Goal: Communication & Community: Answer question/provide support

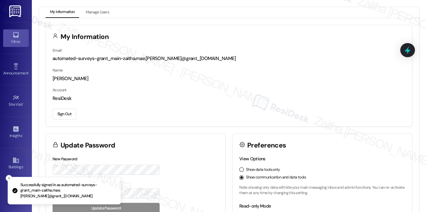
click at [14, 43] on div "Inbox" at bounding box center [16, 41] width 32 height 6
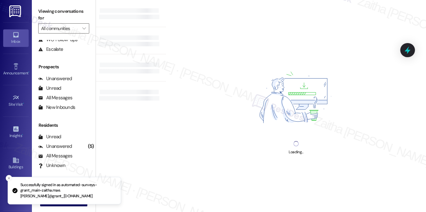
scroll to position [76, 0]
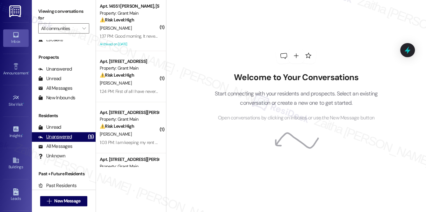
click at [65, 137] on div "Unanswered" at bounding box center [55, 136] width 34 height 7
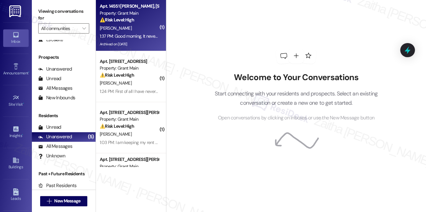
click at [136, 29] on div "[PERSON_NAME]" at bounding box center [129, 28] width 60 height 8
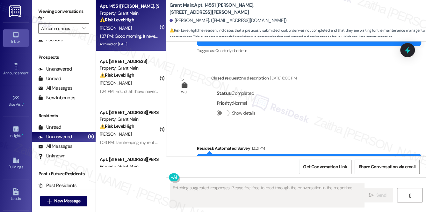
scroll to position [4841, 0]
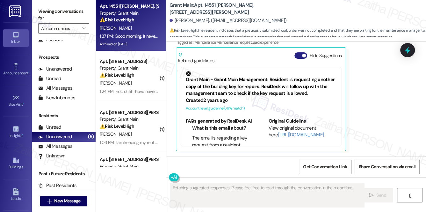
click at [298, 56] on button "Hide Suggestions" at bounding box center [301, 55] width 13 height 6
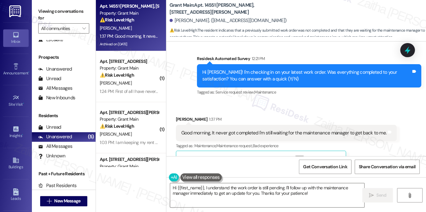
scroll to position [4756, 0]
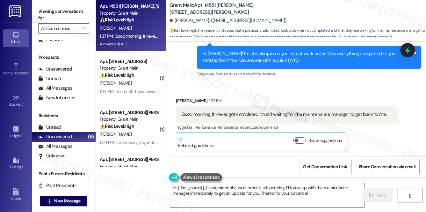
click at [246, 7] on b "Grant Main: Apt. 14551 Philomene, 14551 Philomene Blvd" at bounding box center [234, 9] width 128 height 14
copy b "14551"
click at [173, 187] on textarea "Hi {{first_name}}, I understand the work order is still pending. I'll follow up…" at bounding box center [267, 195] width 195 height 24
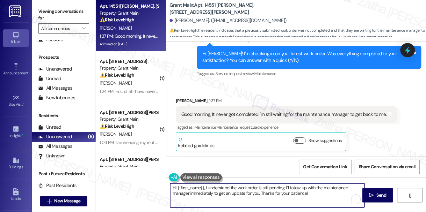
click at [173, 187] on textarea "Hi {{first_name}}, I understand the work order is still pending. I'll follow up…" at bounding box center [267, 195] width 195 height 24
click at [260, 188] on textarea "Thank you for letting me know, {{first_name}}, I understand the work order is s…" at bounding box center [267, 195] width 195 height 24
drag, startPoint x: 172, startPoint y: 192, endPoint x: 253, endPoint y: 192, distance: 80.7
click at [253, 192] on textarea "Thank you for letting me know, {{first_name}}. I understand the work order is s…" at bounding box center [267, 195] width 195 height 24
click at [189, 193] on textarea "Thank you for letting me know, {{first_name}}. I understand the work order is s…" at bounding box center [267, 195] width 195 height 24
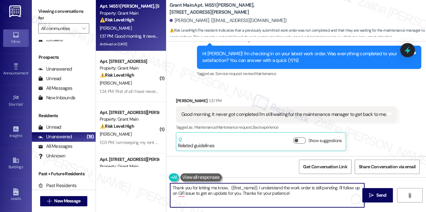
click at [189, 193] on textarea "Thank you for letting me know, {{first_name}}. I understand the work order is s…" at bounding box center [267, 195] width 195 height 24
drag, startPoint x: 171, startPoint y: 186, endPoint x: 320, endPoint y: 197, distance: 150.0
click at [320, 197] on textarea "Thank you for letting me know, {{first_name}}. I understand the work order is s…" at bounding box center [267, 195] width 195 height 24
type textarea "Thank you for letting me know, {{first_name}}. I understand the work order is s…"
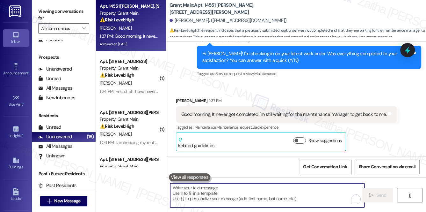
paste textarea "Thank you for letting me know, {{first_name}}. I understand the work order is s…"
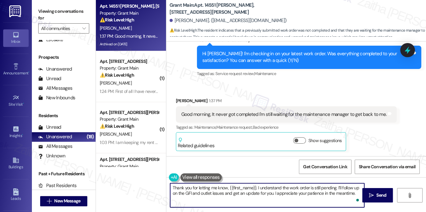
type textarea "Thank you for letting me know, {{first_name}}. I understand the work order is s…"
click at [381, 192] on span "Send" at bounding box center [382, 195] width 10 height 7
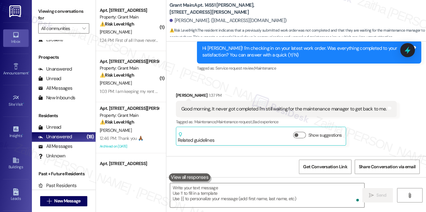
scroll to position [4808, 0]
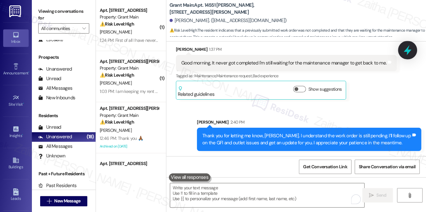
click at [410, 51] on icon at bounding box center [407, 50] width 11 height 11
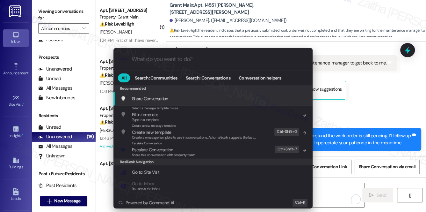
click at [365, 93] on div ".cls-1{fill:#0a055f;}.cls-2{fill:#0cc4c4;} resideskLogoBlueOrange All Search: C…" at bounding box center [213, 106] width 426 height 212
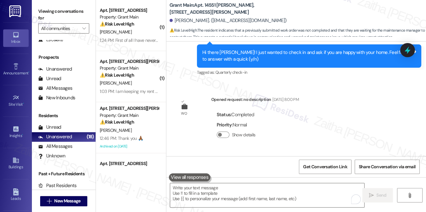
scroll to position [4489, 0]
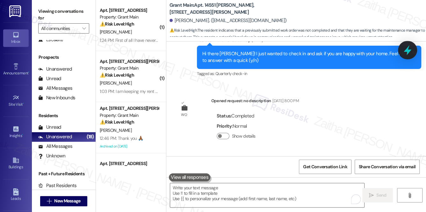
click at [403, 50] on icon at bounding box center [407, 50] width 11 height 11
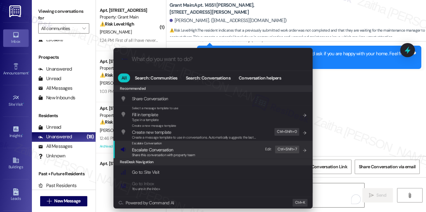
click at [158, 148] on span "Escalate Conversation" at bounding box center [152, 150] width 41 height 6
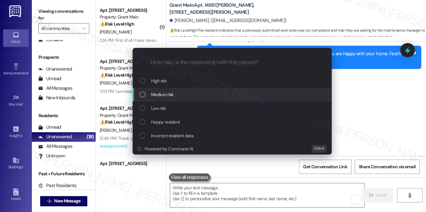
click at [173, 92] on div "Medium risk" at bounding box center [233, 94] width 187 height 7
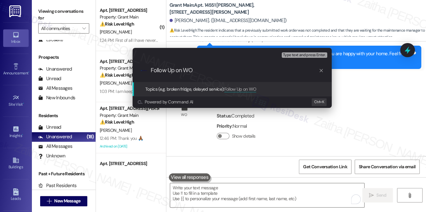
paste input "#48843"
type input "Follow Up on WO #48843 -GFI and Outlets issues"
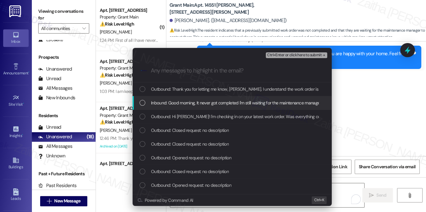
click at [209, 104] on span "Inbound: Good morning, It never got completed I'm still waiting for the mainten…" at bounding box center [253, 102] width 205 height 7
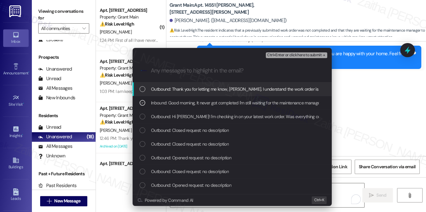
click at [292, 52] on button "Ctrl+Enter or click here to submit" at bounding box center [297, 55] width 62 height 6
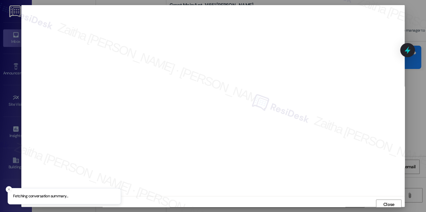
scroll to position [3, 0]
click at [388, 199] on span "Close" at bounding box center [389, 201] width 11 height 7
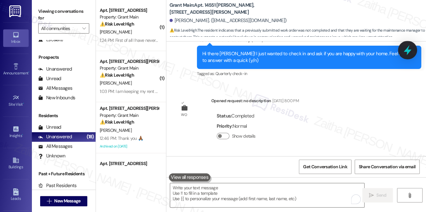
click at [406, 52] on icon at bounding box center [407, 50] width 11 height 11
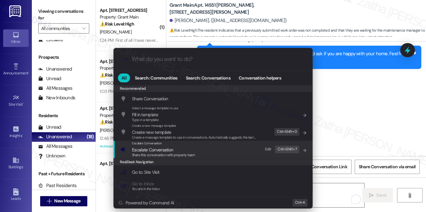
click at [143, 148] on span "Escalate Conversation" at bounding box center [152, 150] width 41 height 6
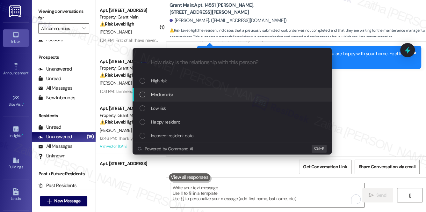
click at [166, 94] on span "Medium risk" at bounding box center [162, 94] width 22 height 7
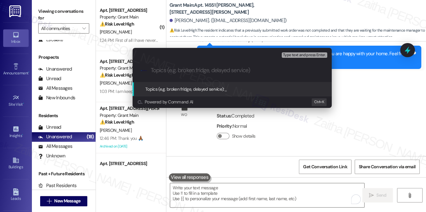
paste input "Follow Up on WO #48843 -GFI and Outlets issues"
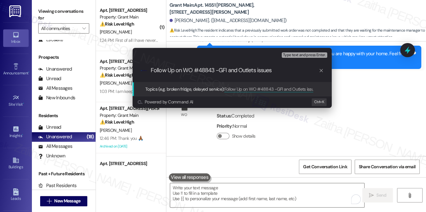
click at [255, 68] on input "Follow Up on WO #48843 -GFI and Outlets issues" at bounding box center [235, 70] width 168 height 7
type input "Follow Up on WO #48843 -GFI and Outlet issues"
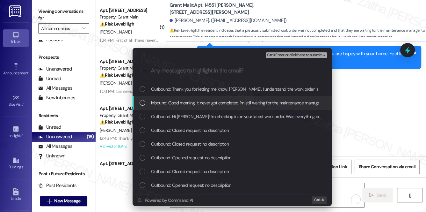
click at [214, 102] on span "Inbound: Good morning, It never got completed I'm still waiting for the mainten…" at bounding box center [253, 102] width 205 height 7
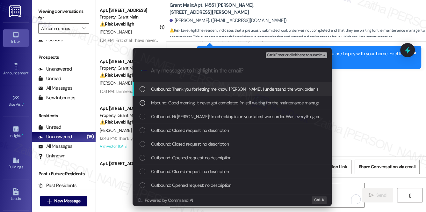
click at [295, 58] on button "Ctrl+Enter or click here to submit" at bounding box center [297, 55] width 62 height 6
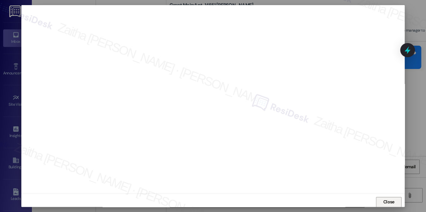
click at [386, 202] on span "Close" at bounding box center [389, 201] width 11 height 7
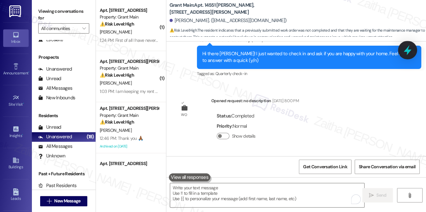
click at [407, 52] on icon at bounding box center [407, 50] width 11 height 11
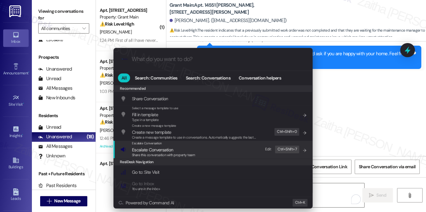
click at [152, 147] on span "Escalate Conversation" at bounding box center [152, 150] width 41 height 6
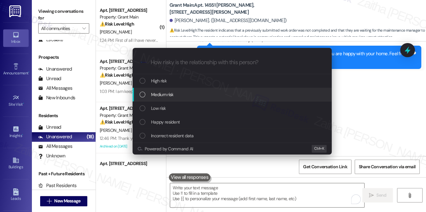
click at [174, 92] on div "Medium risk" at bounding box center [233, 94] width 187 height 7
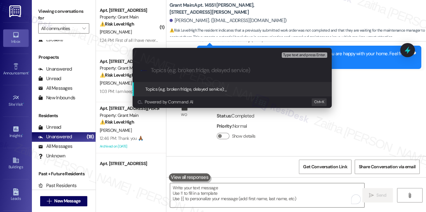
paste input "Follow Up on WO #48843 -GFI and Outlets issues"
type input "Follow Up on WO #48843 -GFI and Outlets issues"
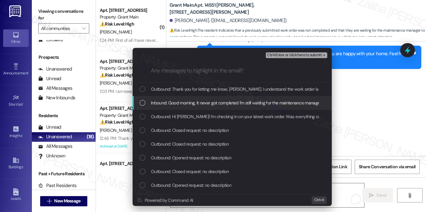
click at [196, 102] on span "Inbound: Good morning, It never got completed I'm still waiting for the mainten…" at bounding box center [253, 102] width 205 height 7
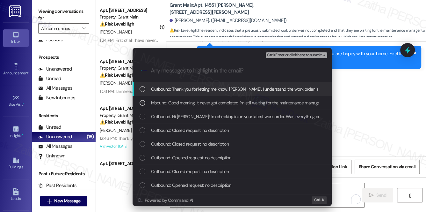
click at [284, 55] on span "Ctrl+Enter or click here to submit" at bounding box center [294, 55] width 55 height 4
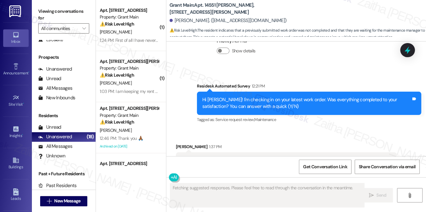
scroll to position [4841, 0]
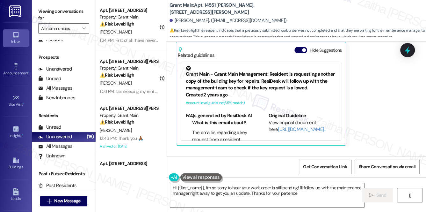
type textarea "Hi {{first_name}}, I'm so sorry to hear your work order is still pending! I'll …"
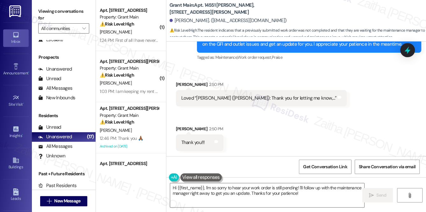
scroll to position [4962, 0]
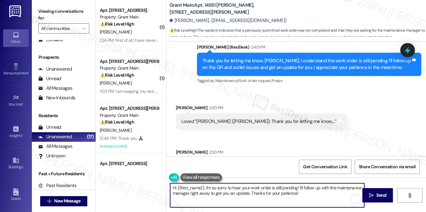
drag, startPoint x: 173, startPoint y: 188, endPoint x: 312, endPoint y: 195, distance: 139.2
click at [311, 195] on textarea "Hi {{first_name}}, I'm so sorry to hear your work order is still pending! I'll …" at bounding box center [267, 195] width 195 height 24
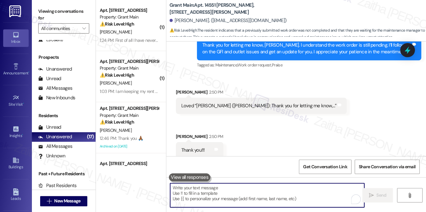
scroll to position [4990, 0]
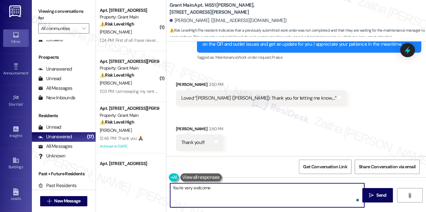
type textarea "You're very welcome!"
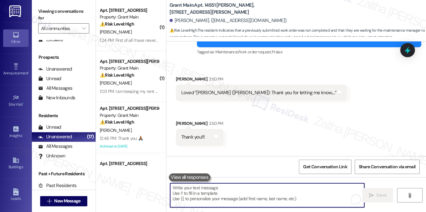
scroll to position [0, 0]
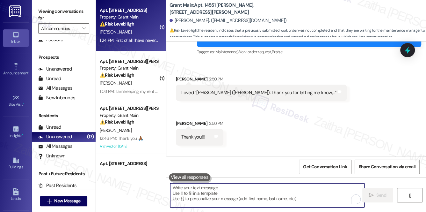
click at [147, 30] on div "R. Wilhelm" at bounding box center [129, 32] width 60 height 8
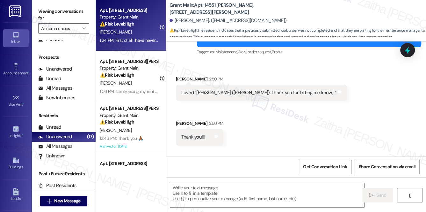
type textarea "Fetching suggested responses. Please feel free to read through the conversation…"
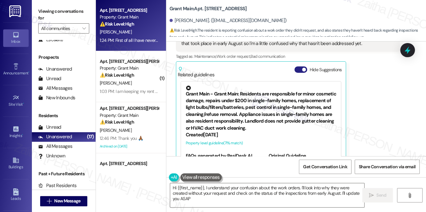
type textarea "Hi {{first_name}}, I understand your confusion about the work orders. I'll look…"
click at [296, 66] on button "Hide Suggestions" at bounding box center [301, 69] width 13 height 6
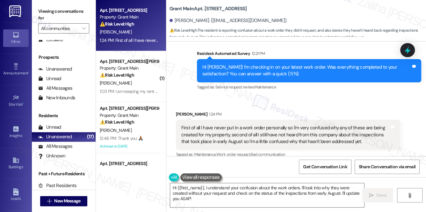
scroll to position [507, 0]
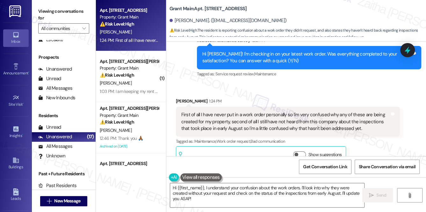
click at [206, 9] on b "Grant Main: Apt. 7209 Prospect, 7209 Prospect" at bounding box center [208, 8] width 77 height 7
copy b "7209"
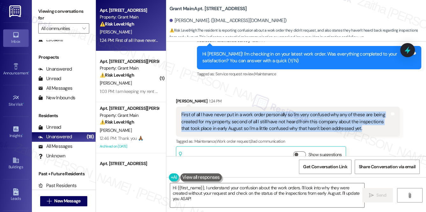
drag, startPoint x: 180, startPoint y: 99, endPoint x: 360, endPoint y: 119, distance: 180.6
click at [360, 119] on div "First of all I have never put in a work order personally so I'm very confused w…" at bounding box center [288, 122] width 224 height 30
copy div "First of all I have never put in a work order personally so I'm very confused w…"
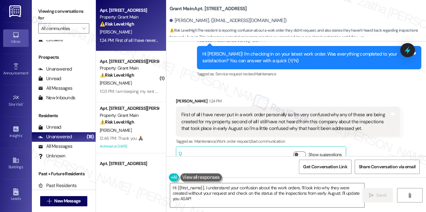
click at [302, 98] on div "Ryan Wilhelm 1:24 PM" at bounding box center [288, 102] width 224 height 9
click at [305, 93] on div "Received via SMS Ryan Wilhelm 1:24 PM First of all I have never put in a work o…" at bounding box center [288, 131] width 234 height 77
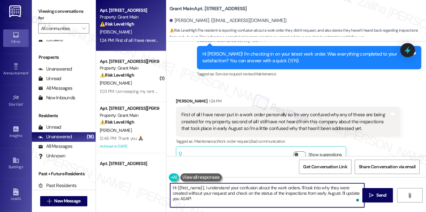
drag, startPoint x: 178, startPoint y: 190, endPoint x: 202, endPoint y: 199, distance: 26.5
click at [202, 199] on textarea "Hi {{first_name}}, I understand your confusion about the work orders. I'll look…" at bounding box center [267, 195] width 195 height 24
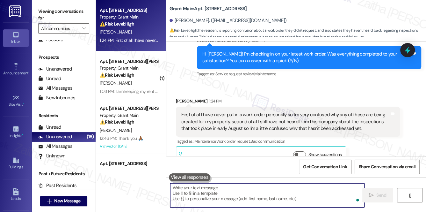
paste textarea "Hi {{first_name}}, thank you for reaching out and sharing your concerns. To cla…"
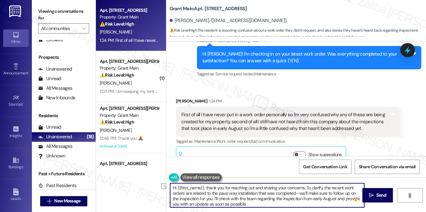
drag, startPoint x: 261, startPoint y: 187, endPoint x: 171, endPoint y: 188, distance: 90.6
click at [171, 188] on textarea "Hi {{first_name}}, thank you for reaching out and sharing your concerns. To cla…" at bounding box center [267, 195] width 195 height 24
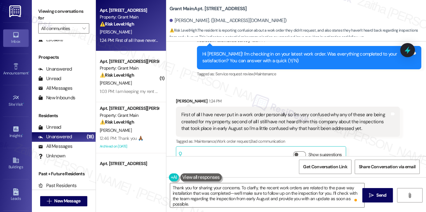
click at [181, 98] on div "Ryan Wilhelm 1:24 PM" at bounding box center [288, 102] width 224 height 9
copy div "Ryan"
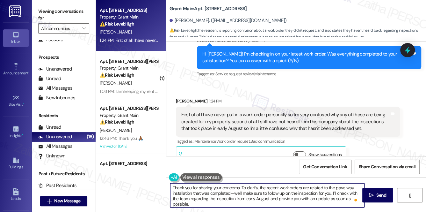
click at [239, 186] on textarea "Thank you for sharing your concerns. To clarify, the recent work orders are rel…" at bounding box center [267, 195] width 195 height 24
paste textarea "Ryan"
drag, startPoint x: 340, startPoint y: 193, endPoint x: 244, endPoint y: 191, distance: 96.3
click at [243, 191] on textarea "Thank you for sharing your concerns, Ryan. To clarify, the recent work orders a…" at bounding box center [267, 195] width 195 height 24
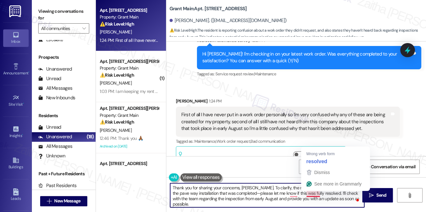
click at [315, 193] on textarea "Thank you for sharing your concerns, Ryan. To clarify, the recent work orders a…" at bounding box center [267, 195] width 195 height 24
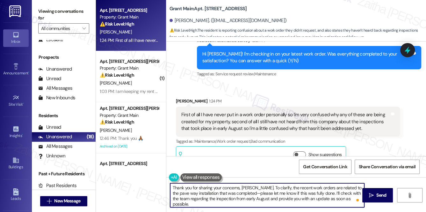
click at [299, 192] on textarea "Thank you for sharing your concerns, Ryan. To clarify, the recent work orders a…" at bounding box center [267, 195] width 195 height 24
click at [313, 194] on textarea "Thank you for sharing your concerns, Ryan. To clarify, the recent work orders a…" at bounding box center [267, 195] width 195 height 24
click at [318, 191] on textarea "Thank you for sharing your concerns, Ryan. To clarify, the recent work orders a…" at bounding box center [267, 195] width 195 height 24
click at [323, 192] on textarea "Thank you for sharing your concerns, Ryan. To clarify, the recent work orders a…" at bounding box center [267, 195] width 195 height 24
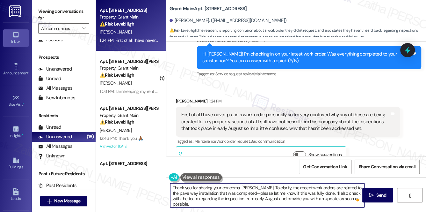
click at [346, 197] on textarea "Thank you for sharing your concerns, Ryan. To clarify, the recent work orders a…" at bounding box center [267, 195] width 195 height 24
click at [312, 187] on textarea "Thank you for sharing your concerns, Ryan. To clarify, the recent work orders a…" at bounding box center [267, 195] width 195 height 24
click at [314, 186] on textarea "Thank you for sharing your concerns, Ryan. To clarify, the recent work order ar…" at bounding box center [267, 195] width 195 height 24
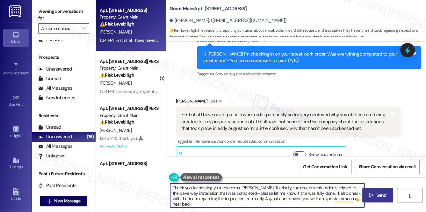
type textarea "Thank you for sharing your concerns, Ryan. To clarify, the recent work order is…"
click at [386, 195] on span "Send" at bounding box center [382, 195] width 10 height 7
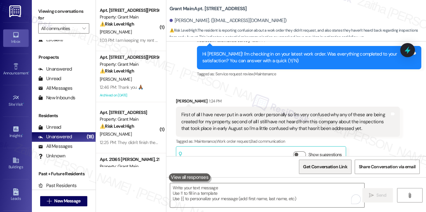
click at [325, 169] on span "Get Conversation Link" at bounding box center [325, 166] width 44 height 7
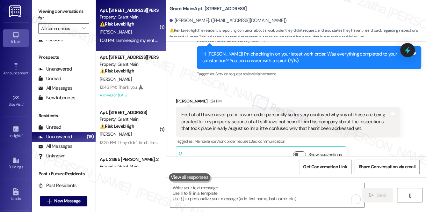
click at [134, 33] on div "M. Collins" at bounding box center [129, 32] width 60 height 8
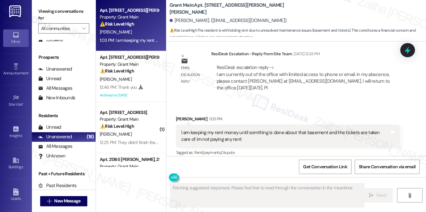
scroll to position [3967, 0]
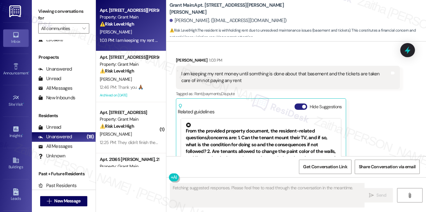
click at [297, 103] on button "Hide Suggestions" at bounding box center [301, 106] width 13 height 6
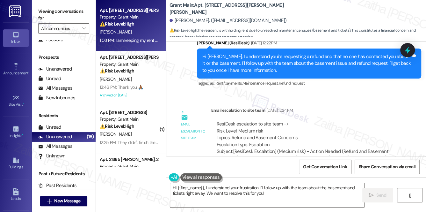
scroll to position [3883, 0]
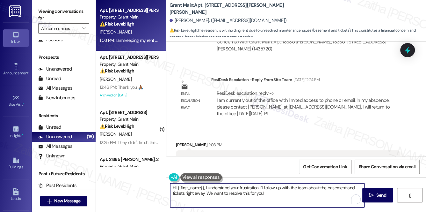
click at [308, 188] on textarea "Hi {{first_name}}, I understand your frustration. I'll follow up with the team …" at bounding box center [267, 195] width 195 height 24
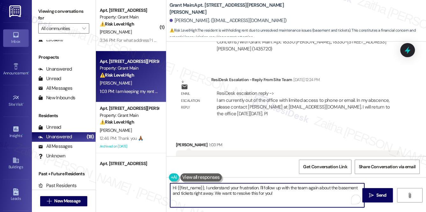
type textarea "Hi {{first_name}}, I understand your frustration. I'll follow up with the team …"
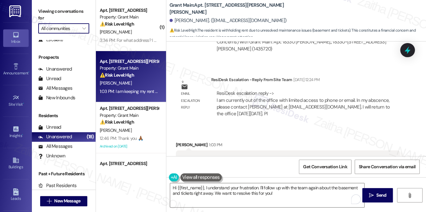
click at [74, 29] on input "All communities" at bounding box center [60, 28] width 38 height 10
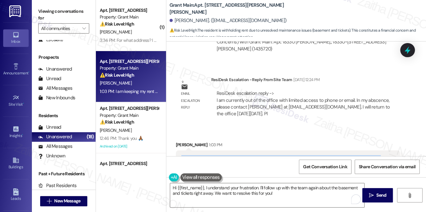
drag, startPoint x: 179, startPoint y: 107, endPoint x: 236, endPoint y: 113, distance: 58.1
click at [236, 150] on div "I am keeping my rent money until somthing is done about that basement and the t…" at bounding box center [288, 161] width 224 height 23
copy div "I am keeping my rent money until somthing is done about that basement and the t…"
click at [252, 127] on div "Received via SMS Mitasha Collins 1:03 PM I am keeping my rent money until somth…" at bounding box center [296, 167] width 260 height 80
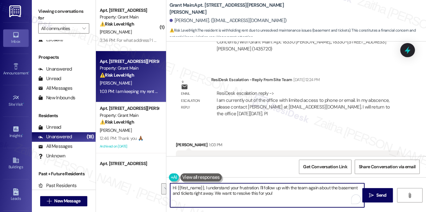
drag, startPoint x: 172, startPoint y: 187, endPoint x: 281, endPoint y: 198, distance: 109.6
click at [281, 198] on textarea "Hi {{first_name}}, I understand your frustration. I'll follow up with the team …" at bounding box center [267, 195] width 195 height 24
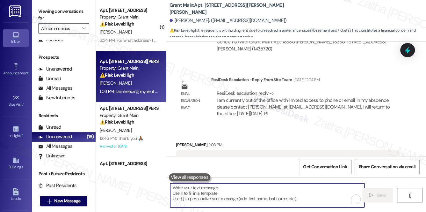
paste textarea "I understand your frustration and want to assure you that we’ve already followe…"
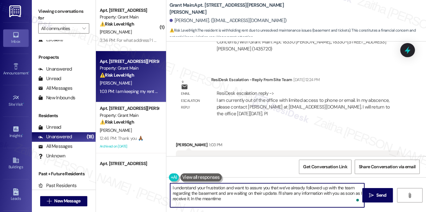
click at [180, 141] on div "Mitasha Collins 1:03 PM" at bounding box center [288, 145] width 224 height 9
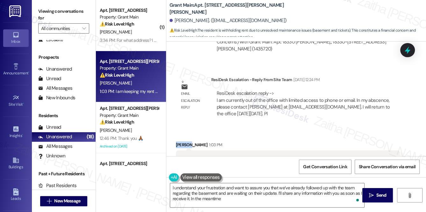
click at [180, 141] on div "Mitasha Collins 1:03 PM" at bounding box center [288, 145] width 224 height 9
copy div "Mitasha"
click at [275, 191] on textarea "I understand your frustration and want to assure you that we’ve already followe…" at bounding box center [267, 195] width 195 height 24
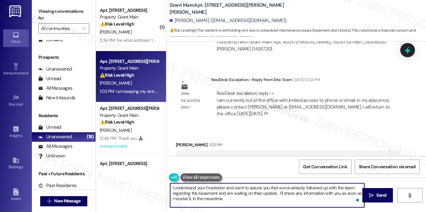
paste textarea "Mitasha"
drag, startPoint x: 208, startPoint y: 199, endPoint x: 247, endPoint y: 199, distance: 39.5
click at [247, 199] on textarea "I understand your frustration and want to assure you that we’ve already followe…" at bounding box center [267, 195] width 195 height 24
type textarea "I understand your frustration and want to assure you that we’ve already followe…"
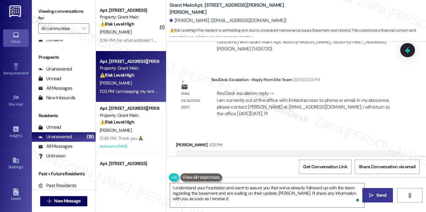
click at [385, 195] on span "Send" at bounding box center [382, 195] width 10 height 7
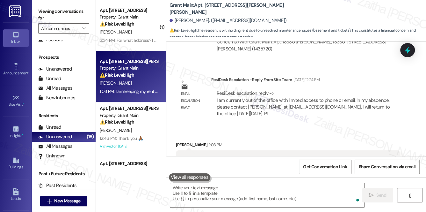
scroll to position [3882, 0]
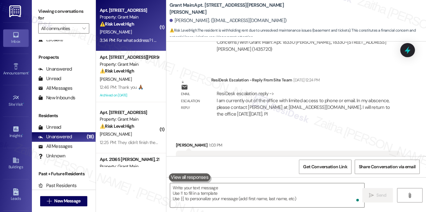
click at [151, 25] on div "⚠️ Risk Level: High The resident is disputing a work order and claims no work w…" at bounding box center [129, 24] width 59 height 7
type textarea "Fetching suggested responses. Please feel free to read through the conversation…"
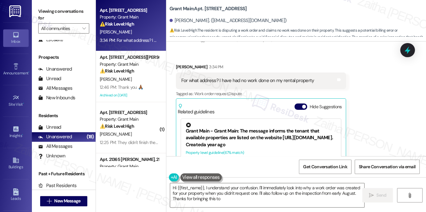
scroll to position [731, 0]
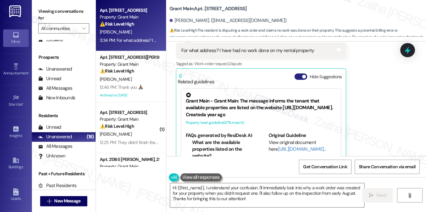
click at [297, 73] on button "Hide Suggestions" at bounding box center [301, 76] width 13 height 6
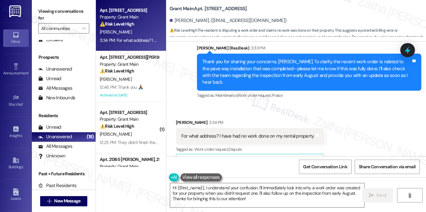
scroll to position [647, 0]
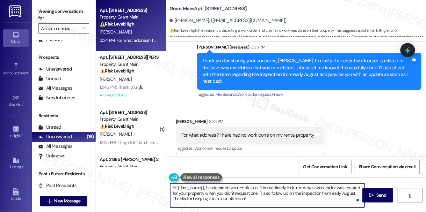
drag, startPoint x: 173, startPoint y: 188, endPoint x: 259, endPoint y: 198, distance: 86.4
click at [259, 198] on textarea "Hi {{first_name}}, I understand your confusion. I'll immediately look into why …" at bounding box center [267, 195] width 195 height 24
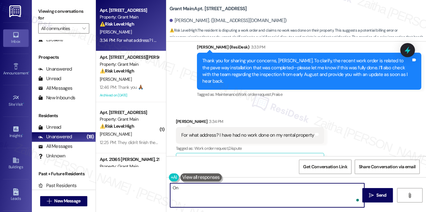
type textarea "On"
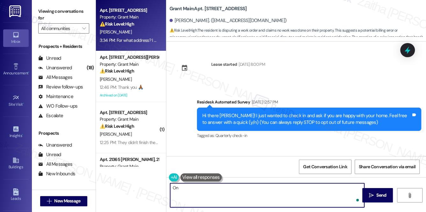
scroll to position [647, 0]
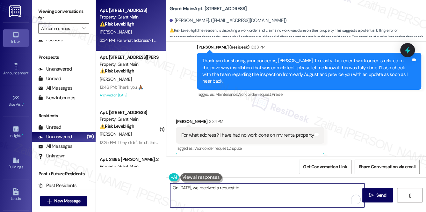
click at [256, 185] on textarea "On August 12th, we received a request to" at bounding box center [267, 195] width 195 height 24
paste textarea "Install a paved driveway"
click at [299, 186] on textarea "On August 12th, we received a request to install a paved driveway" at bounding box center [267, 195] width 195 height 24
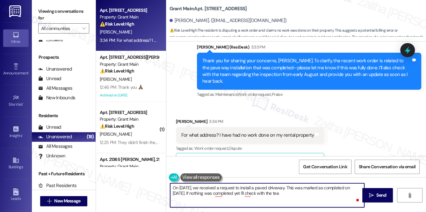
type textarea "On August 12th, we received a request to install a paved driveway. This was mar…"
drag, startPoint x: 297, startPoint y: 199, endPoint x: 163, endPoint y: 184, distance: 134.8
click at [163, 184] on div "Apt. 7209 Prospect, 7209 Prospect Property: Grant Main ⚠️ Risk Level: High The …" at bounding box center [261, 106] width 330 height 212
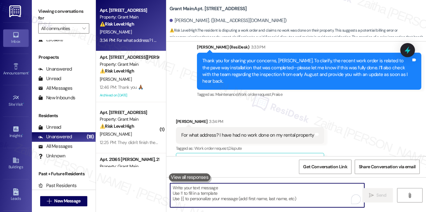
paste textarea "On August 12th, we received a request to install a paved driveway, which was ma…"
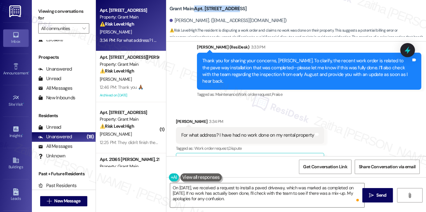
drag, startPoint x: 194, startPoint y: 7, endPoint x: 235, endPoint y: 5, distance: 41.2
click at [235, 5] on b "Grant Main: Apt. 7209 Prospect, 7209 Prospect" at bounding box center [208, 8] width 77 height 7
copy b "Apt. 7209 Prospect"
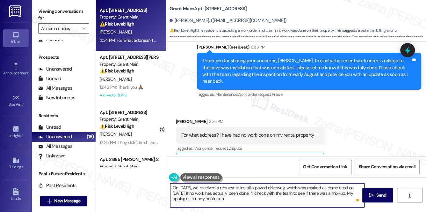
click at [196, 191] on textarea "On August 12th, we received a request to install a paved driveway, which was ma…" at bounding box center [267, 195] width 195 height 24
paste textarea "Apt. 7209 Prospect"
type textarea "On August 12th, we received a request to install a paved driveway, which was ma…"
drag, startPoint x: 174, startPoint y: 190, endPoint x: 317, endPoint y: 197, distance: 143.7
click at [317, 197] on textarea "On August 12th, we received a request to install a paved driveway, which was ma…" at bounding box center [267, 195] width 195 height 24
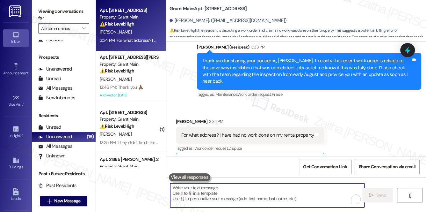
paste textarea "On August 12th, we received a request to install a paved driveway for Apt. 7209…"
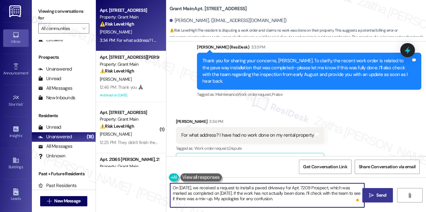
type textarea "On August 12th, we received a request to install a paved driveway for Apt. 7209…"
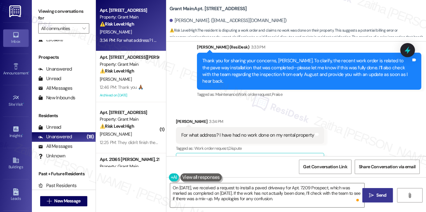
click at [382, 192] on span "Send" at bounding box center [382, 195] width 10 height 7
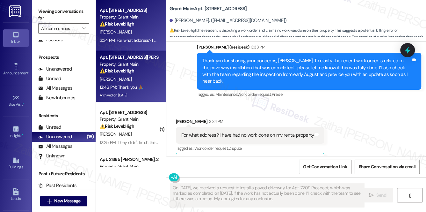
scroll to position [647, 0]
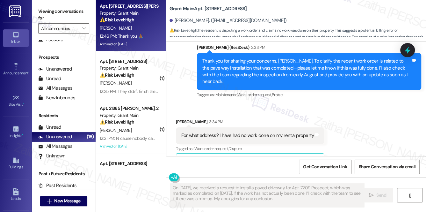
click at [150, 41] on div "Archived on [DATE]" at bounding box center [129, 44] width 60 height 8
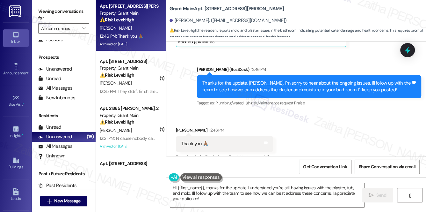
scroll to position [2919, 0]
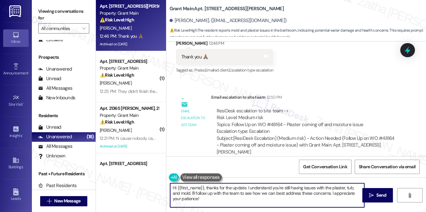
click at [174, 187] on textarea "Hi {{first_name}}, thanks for the update. I understand you're still having issu…" at bounding box center [267, 195] width 195 height 24
drag, startPoint x: 231, startPoint y: 184, endPoint x: 239, endPoint y: 200, distance: 17.8
click at [239, 200] on textarea "You're welcome, {{first_name}}, thanks for the update. I understand you're stil…" at bounding box center [267, 195] width 195 height 24
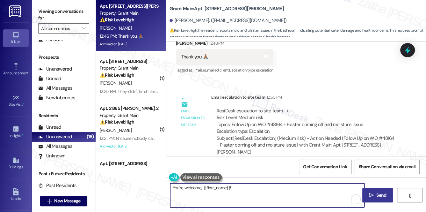
type textarea "You're welcome, {{first_name}}!"
click at [385, 192] on span "Send" at bounding box center [382, 195] width 10 height 7
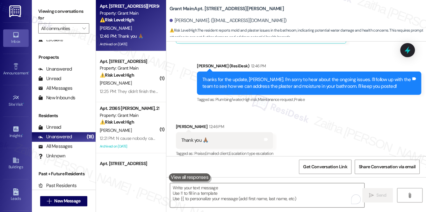
scroll to position [2834, 0]
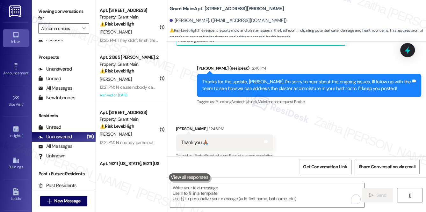
click at [150, 83] on div "12:21 PM: N cause nobody came out 12:21 PM: N cause nobody came out" at bounding box center [129, 87] width 60 height 8
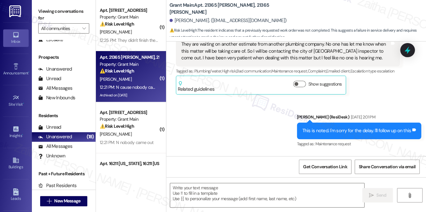
type textarea "Fetching suggested responses. Please feel free to read through the conversation…"
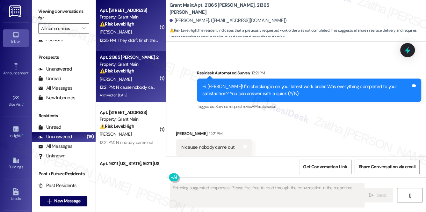
scroll to position [1332, 0]
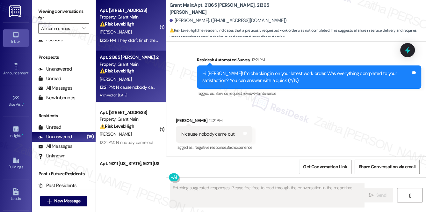
click at [148, 29] on div "J. Blankenship" at bounding box center [129, 32] width 60 height 8
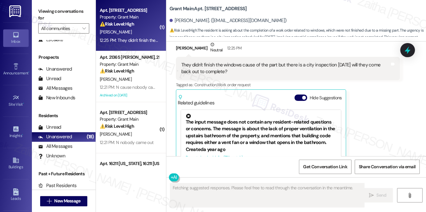
scroll to position [1102, 0]
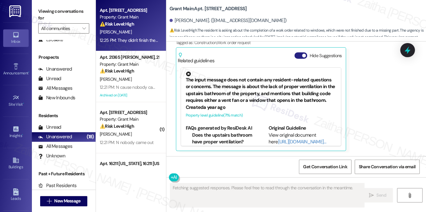
click at [298, 56] on button "Hide Suggestions" at bounding box center [301, 55] width 13 height 6
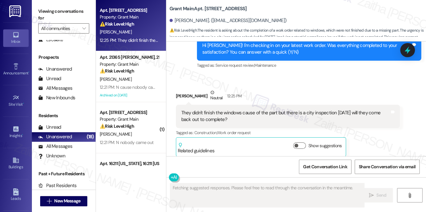
scroll to position [988, 0]
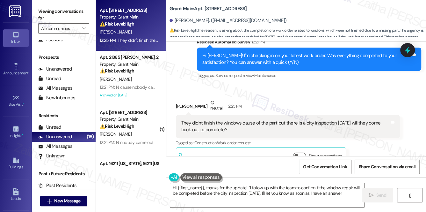
type textarea "Hi {{first_name}}, thanks for the update! I'll follow up with the team to confi…"
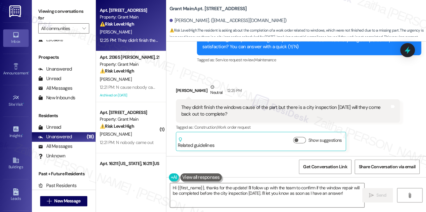
click at [206, 8] on b "Grant Main: Apt. 930 London, 930 London Ave." at bounding box center [208, 8] width 77 height 7
copy b "930"
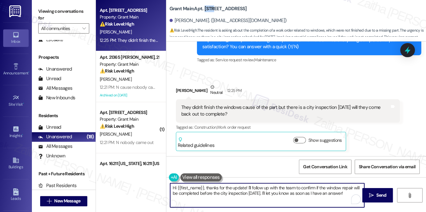
click at [353, 193] on textarea "Hi {{first_name}}, thanks for the update! I'll follow up with the team to confi…" at bounding box center [267, 195] width 195 height 24
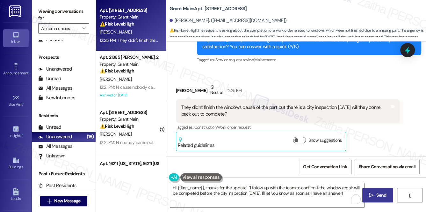
click at [383, 193] on span "Send" at bounding box center [382, 195] width 10 height 7
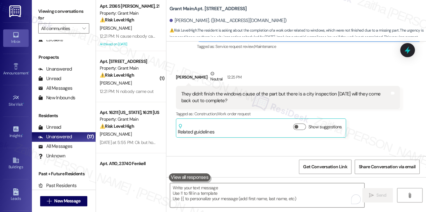
scroll to position [1068, 0]
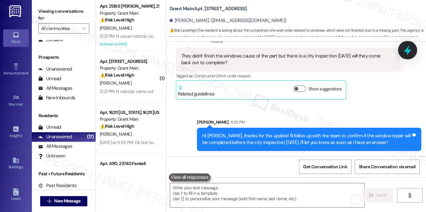
click at [405, 52] on icon at bounding box center [407, 50] width 11 height 11
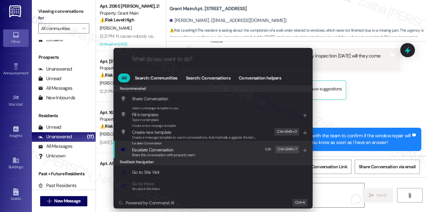
click at [159, 148] on span "Escalate Conversation" at bounding box center [152, 150] width 41 height 6
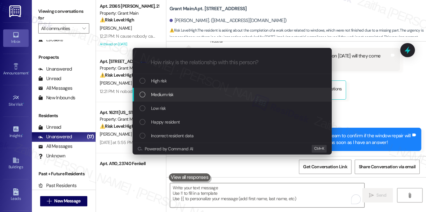
click at [166, 94] on span "Medium risk" at bounding box center [162, 94] width 22 height 7
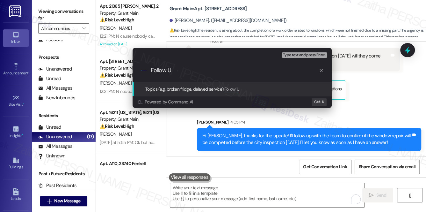
click at [383, 100] on div "Escalate Conversation Medium risk Topics (e.g. broken fridge, delayed service) …" at bounding box center [213, 106] width 426 height 212
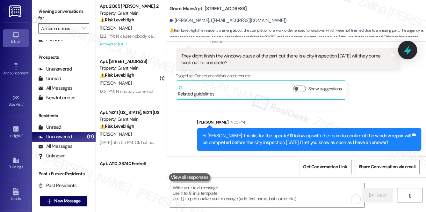
click at [406, 49] on icon at bounding box center [407, 50] width 11 height 11
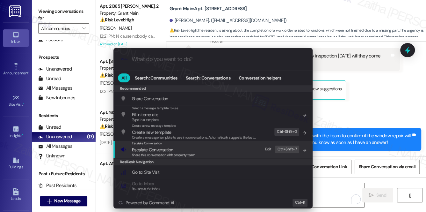
click at [147, 150] on span "Escalate Conversation" at bounding box center [152, 150] width 41 height 6
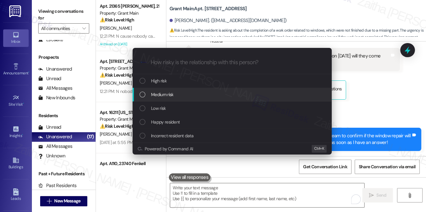
click at [181, 92] on div "Medium risk" at bounding box center [233, 94] width 187 height 7
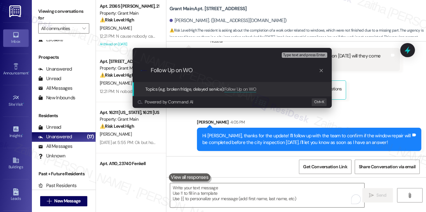
paste input "#48481"
drag, startPoint x: 220, startPoint y: 71, endPoint x: 146, endPoint y: 74, distance: 74.3
click at [143, 72] on div ".cls-1{fill:#0a055f;}.cls-2{fill:#0cc4c4;} resideskLogoBlueOrange Follow Up on …" at bounding box center [232, 70] width 199 height 23
type input "Follow Up on WO #48481 -"
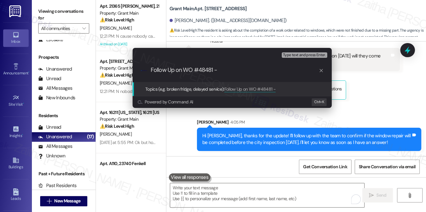
click at [386, 94] on div "Escalate Conversation Medium risk Topics (e.g. broken fridge, delayed service) …" at bounding box center [213, 106] width 426 height 212
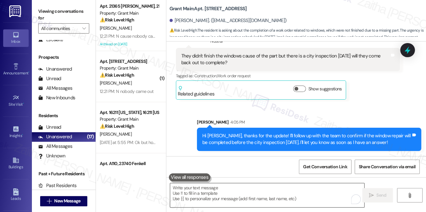
click at [227, 187] on textarea "To enrich screen reader interactions, please activate Accessibility in Grammarl…" at bounding box center [267, 195] width 195 height 24
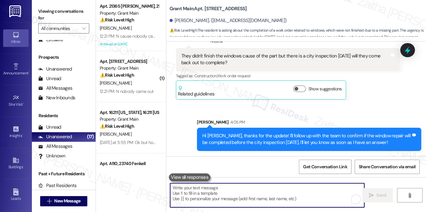
paste textarea "Follow Up on WO #48481 -"
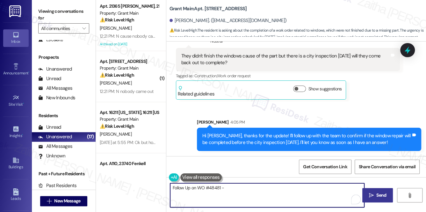
type textarea "Follow Up on WO #48481 -"
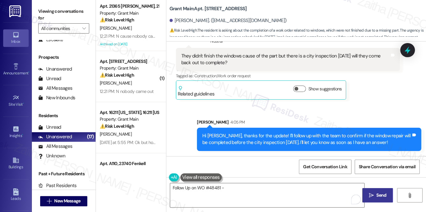
drag, startPoint x: 176, startPoint y: 56, endPoint x: 235, endPoint y: 67, distance: 59.7
click at [235, 67] on div "They didn't finish the windows cause of the part but there is a city inspection…" at bounding box center [288, 59] width 224 height 23
copy div "They didn't finish the windows cause of the part but there is a city inspection…"
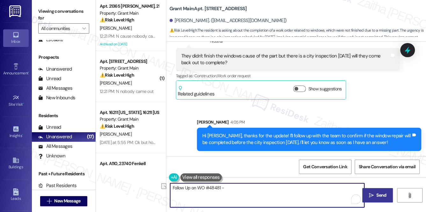
drag, startPoint x: 227, startPoint y: 189, endPoint x: 173, endPoint y: 190, distance: 54.2
click at [173, 190] on textarea "Follow Up on WO #48481 -" at bounding box center [267, 195] width 195 height 24
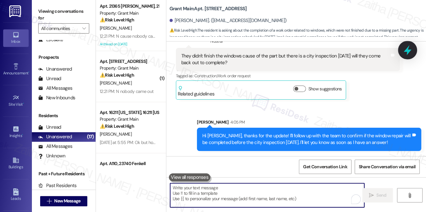
click at [411, 50] on icon at bounding box center [407, 50] width 11 height 11
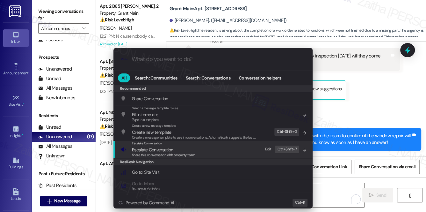
click at [163, 149] on span "Escalate Conversation" at bounding box center [152, 150] width 41 height 6
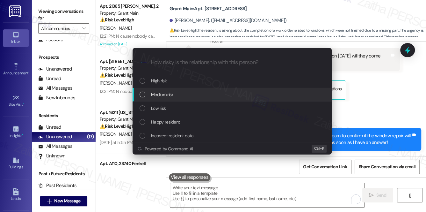
click at [173, 92] on div "Medium risk" at bounding box center [233, 94] width 187 height 7
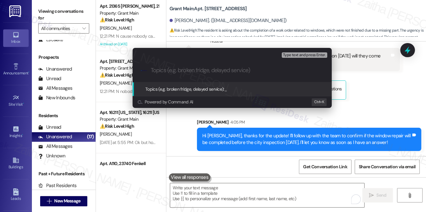
paste input "Follow Up on WO #48481 -"
drag, startPoint x: 151, startPoint y: 71, endPoint x: 180, endPoint y: 70, distance: 29.4
click at [180, 70] on input "Follow Up on WO #48481 -" at bounding box center [235, 70] width 168 height 7
paste input "-Up Needed: Window Completion Before Inspecti"
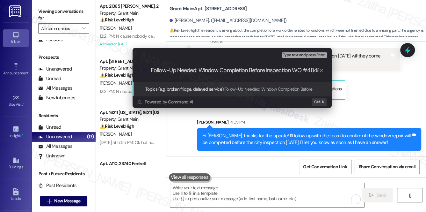
type input "Follow-Up Needed: Window Completion Before Inspection- WO #48481 -"
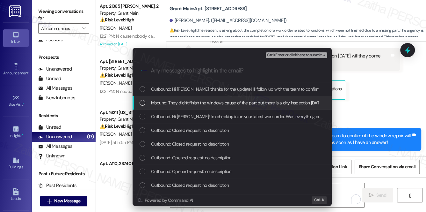
click at [238, 104] on span "Inbound: They didn't finish the windows cause of the part but there is a city i…" at bounding box center [272, 102] width 242 height 7
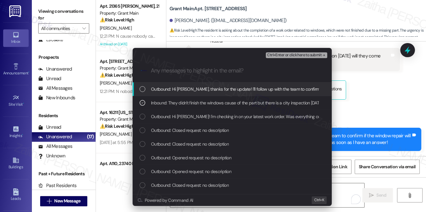
click at [291, 55] on span "Ctrl+Enter or click here to submit" at bounding box center [294, 55] width 55 height 4
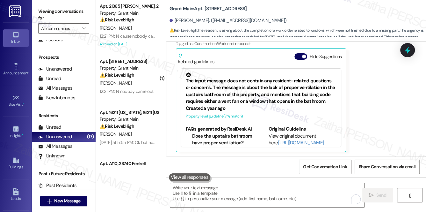
scroll to position [1101, 0]
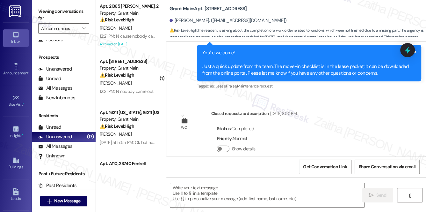
type textarea "Fetching suggested responses. Please feel free to read through the conversation…"
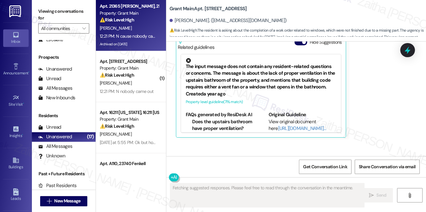
click at [137, 25] on div "[PERSON_NAME]" at bounding box center [129, 28] width 60 height 8
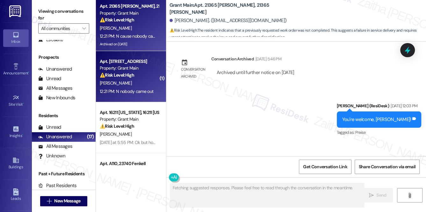
click at [146, 68] on div "Property: Grant Main" at bounding box center [129, 68] width 59 height 7
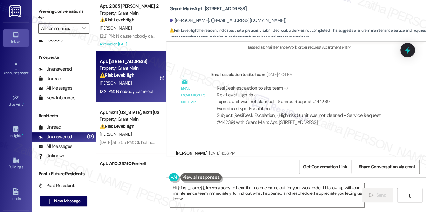
type textarea "Hi {{first_name}}, I'm very sorry to hear that no one came out for your work or…"
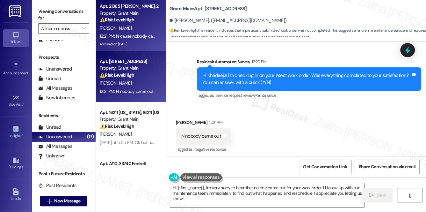
click at [143, 25] on div "[PERSON_NAME]" at bounding box center [129, 28] width 60 height 8
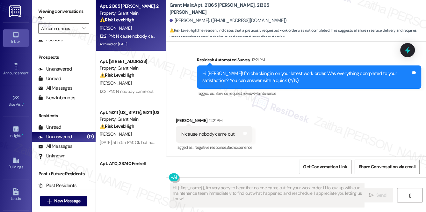
scroll to position [1332, 0]
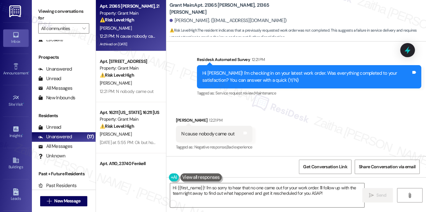
click at [207, 7] on b "Grant Main: Apt. 21365 Bennett, 21365 Bennett" at bounding box center [234, 9] width 128 height 14
copy b "21365"
click at [197, 193] on textarea "Hi {{first_name}}! I'm so sorry to hear that no one came out for your work orde…" at bounding box center [267, 195] width 195 height 24
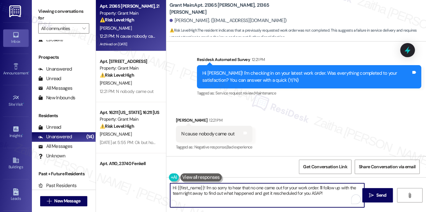
click at [197, 193] on textarea "Hi {{first_name}}! I'm so sorry to hear that no one came out for your work orde…" at bounding box center [267, 195] width 195 height 24
drag, startPoint x: 232, startPoint y: 193, endPoint x: 321, endPoint y: 193, distance: 89.3
click at [321, 193] on textarea "Hi {{first_name}}! I'm so sorry to hear that no one came out for your work orde…" at bounding box center [267, 195] width 195 height 24
type textarea "Hi {{first_name}}! I'm so sorry to hear that no one came out for your work orde…"
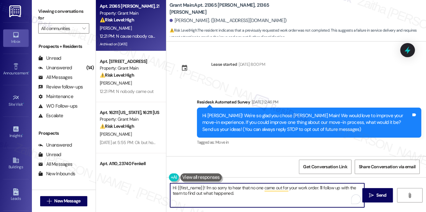
scroll to position [1332, 0]
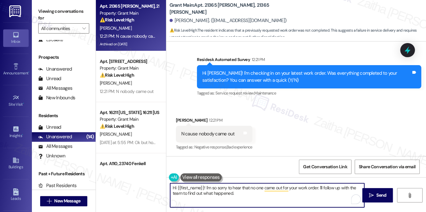
click at [210, 8] on b "Grant Main: Apt. 21365 Bennett, 21365 Bennett" at bounding box center [234, 9] width 128 height 14
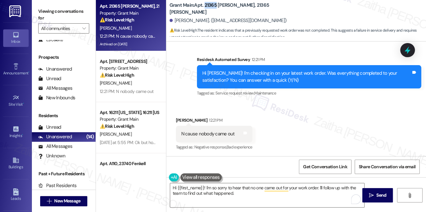
click at [210, 8] on b "Grant Main: Apt. 21365 Bennett, 21365 Bennett" at bounding box center [234, 9] width 128 height 14
copy b "21365"
click at [251, 198] on textarea "Hi {{first_name}}! I'm so sorry to hear that no one came out for your work orde…" at bounding box center [267, 195] width 195 height 24
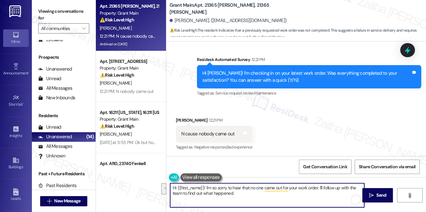
drag, startPoint x: 321, startPoint y: 185, endPoint x: 325, endPoint y: 192, distance: 8.0
click at [325, 192] on textarea "Hi {{first_name}}! I'm so sorry to hear that no one came out for your work orde…" at bounding box center [267, 195] width 195 height 24
type textarea "Hi {{first_name}}! I'm so sorry to hear that no one came out for your work orde…"
drag, startPoint x: 170, startPoint y: 186, endPoint x: 331, endPoint y: 197, distance: 161.8
click at [331, 197] on textarea "Hi {{first_name}}! I'm so sorry to hear that no one came out for your work orde…" at bounding box center [267, 195] width 195 height 24
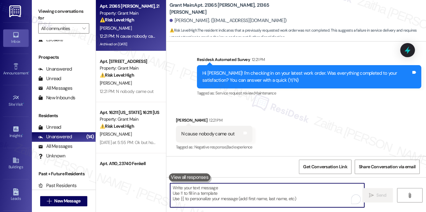
paste textarea "Hi {{first_name}}, I’m so sorry to hear no one has come out for your work order…"
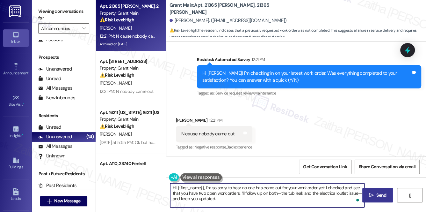
type textarea "Hi {{first_name}}, I’m so sorry to hear no one has come out for your work order…"
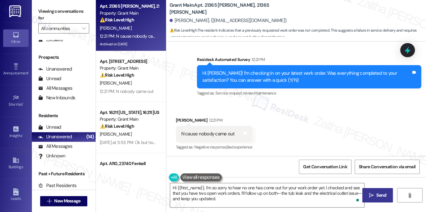
click at [384, 192] on span "Send" at bounding box center [382, 195] width 10 height 7
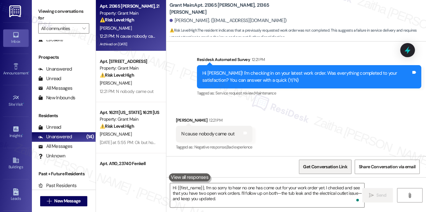
scroll to position [1332, 0]
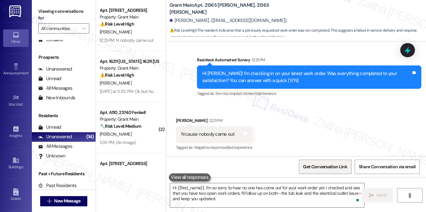
click at [330, 169] on span "Get Conversation Link" at bounding box center [325, 166] width 44 height 7
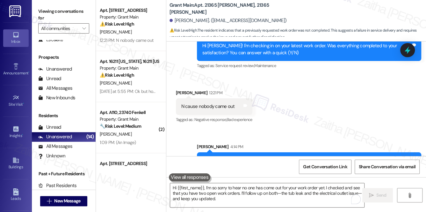
scroll to position [1390, 0]
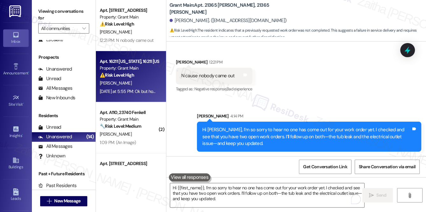
click at [145, 80] on div "[PERSON_NAME]" at bounding box center [129, 83] width 60 height 8
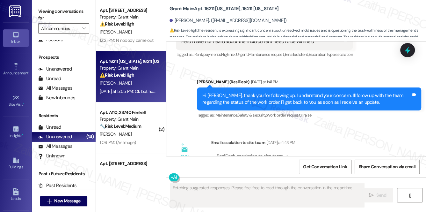
scroll to position [2290, 0]
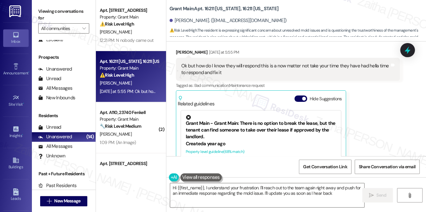
type textarea "Hi {{first_name}}, I understand your frustration. I'll reach out to the team ag…"
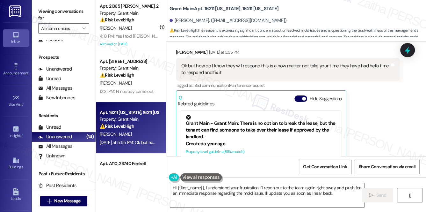
scroll to position [2331, 0]
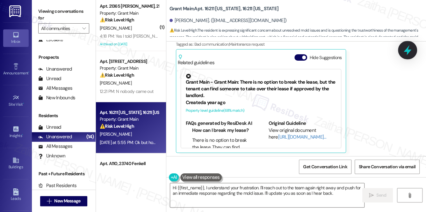
click at [411, 51] on icon at bounding box center [407, 50] width 11 height 11
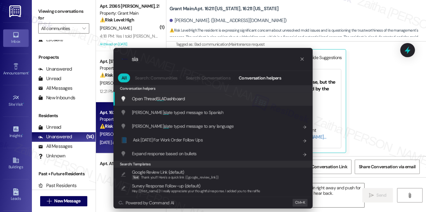
type input "sla"
click at [165, 97] on span "Open Thread SLA Dashboard" at bounding box center [158, 99] width 53 height 6
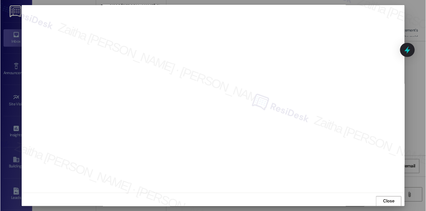
scroll to position [6, 0]
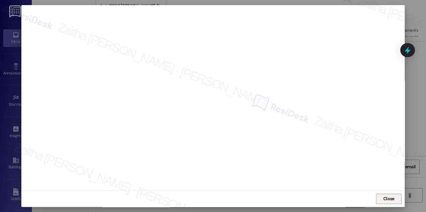
click at [389, 199] on span "Close" at bounding box center [389, 198] width 11 height 7
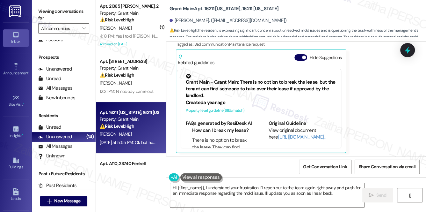
click at [354, 13] on div "Grant Main: Apt. 16211 Kentucky, 16211 Kentucky Chiquita Brann. (brannchiquita8…" at bounding box center [298, 19] width 257 height 35
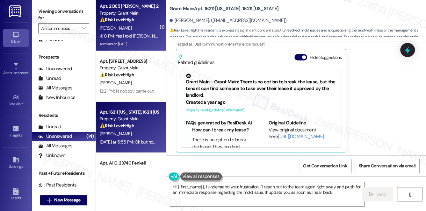
click at [137, 27] on div "[PERSON_NAME]" at bounding box center [129, 28] width 60 height 8
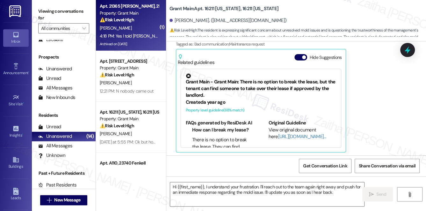
type textarea "Fetching suggested responses. Please feel free to read through the conversation…"
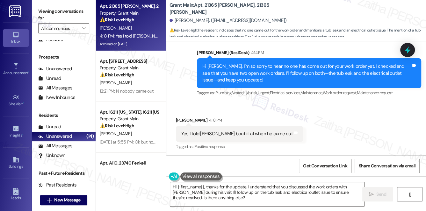
scroll to position [1454, 0]
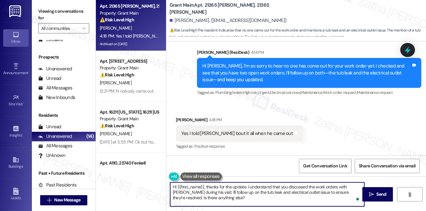
drag, startPoint x: 207, startPoint y: 187, endPoint x: 172, endPoint y: 187, distance: 34.4
click at [172, 187] on textarea "Hi {{first_name}}, thanks for the update. I understand that you discussed the w…" at bounding box center [267, 195] width 195 height 24
click at [207, 186] on textarea "Thanks for the update. I understand that you discussed the work orders with Aar…" at bounding box center [267, 195] width 195 height 24
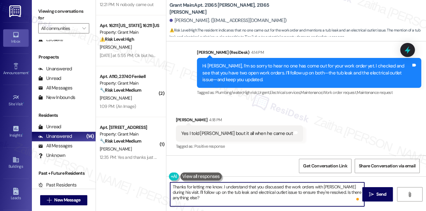
scroll to position [0, 0]
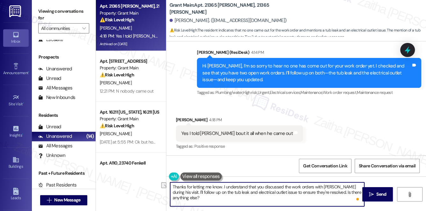
drag, startPoint x: 177, startPoint y: 193, endPoint x: 360, endPoint y: 192, distance: 183.7
click at [360, 192] on textarea "Thanks for letting me know. I understand that you discussed the work orders wit…" at bounding box center [267, 195] width 195 height 24
click at [301, 198] on textarea "Thanks for letting me know. I understand that you discussed the work orders wit…" at bounding box center [267, 195] width 195 height 24
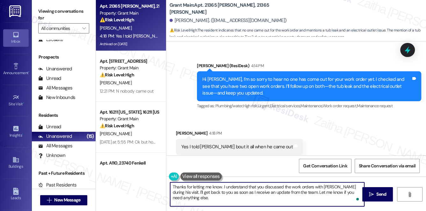
scroll to position [1454, 0]
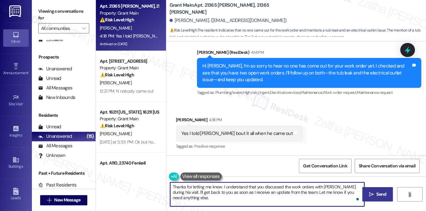
type textarea "Thanks for letting me know. I understand that you discussed the work orders wit…"
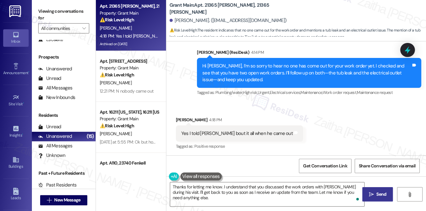
click at [377, 193] on span "Send" at bounding box center [382, 194] width 10 height 7
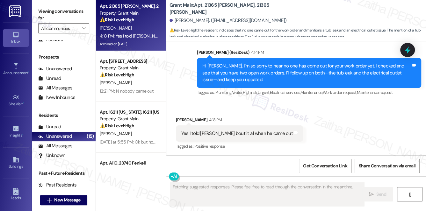
scroll to position [1453, 0]
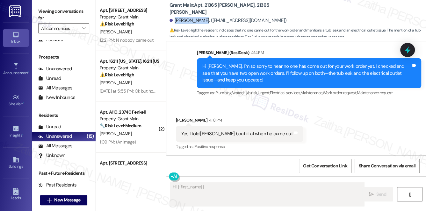
drag, startPoint x: 175, startPoint y: 19, endPoint x: 206, endPoint y: 17, distance: 30.7
click at [206, 17] on div "Shamika Hudson. (shamikah190@gmail.com)" at bounding box center [298, 20] width 257 height 13
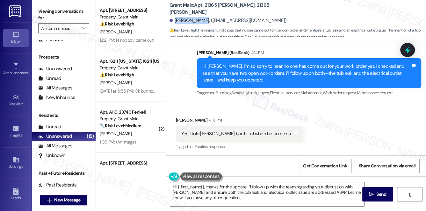
type textarea "Hi {{first_name}}, thanks for the update! I'll follow up with the team regardin…"
click at [310, 116] on div "Received via SMS Shamika Hudson 4:18 PM Yes I told Aaron bout it all when he ca…" at bounding box center [296, 130] width 260 height 54
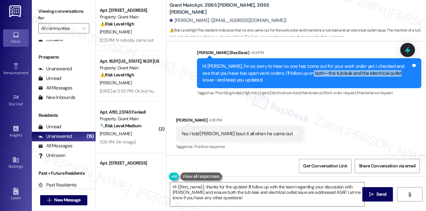
drag, startPoint x: 301, startPoint y: 73, endPoint x: 382, endPoint y: 74, distance: 81.6
click at [382, 74] on div "Hi Shamika, I’m so sorry to hear no one has come out for your work order yet. I…" at bounding box center [306, 73] width 209 height 20
copy div "the tub leak and the electrical outlet issue"
click at [411, 48] on icon at bounding box center [407, 50] width 11 height 11
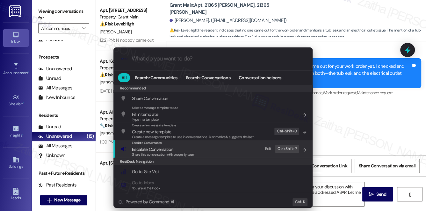
click at [158, 150] on span "Escalate Conversation" at bounding box center [152, 150] width 41 height 6
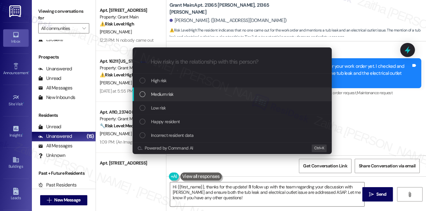
click at [189, 95] on div "Medium risk" at bounding box center [233, 94] width 187 height 7
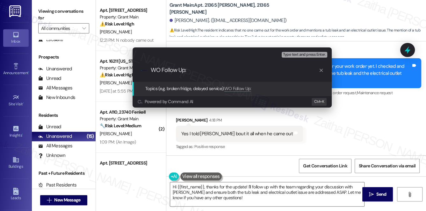
paste input "the tub leak and the electrical outlet issue"
click at [187, 71] on input "WO Follow Up: the tub leak and the electrical outlet issue" at bounding box center [235, 70] width 168 height 7
click at [200, 70] on input "WO Follow Up: The tub leak and the electrical outlet issue" at bounding box center [235, 70] width 168 height 7
click at [210, 69] on input "WO Follow Up: The Tub leak and the electrical outlet issue" at bounding box center [235, 70] width 168 height 7
click at [232, 70] on input "WO Follow Up: The Tub Leak and the electrical outlet issue" at bounding box center [235, 70] width 168 height 7
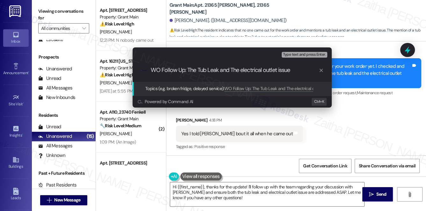
click at [244, 71] on input "WO Follow Up: The Tub Leak and The electrical outlet issue" at bounding box center [235, 70] width 168 height 7
click at [268, 69] on input "WO Follow Up: The Tub Leak and The Electrical outlet issue" at bounding box center [235, 70] width 168 height 7
click at [282, 70] on input "WO Follow Up: The Tub Leak and The Electrical Outlet issue" at bounding box center [235, 70] width 168 height 7
click at [219, 68] on input "WO Follow Up: The Tub Leak and The Electrical Outlet Issue" at bounding box center [235, 70] width 168 height 7
paste input "the tub leak and the electrical outlet issue"
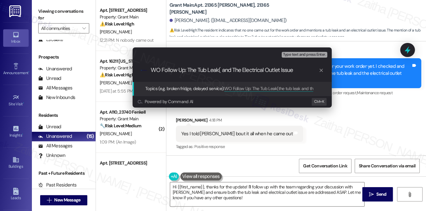
scroll to position [0, 0]
paste input "48701-1"
click at [312, 70] on input "WO Follow Up: The Tub Leak(48701) and The Electrical Outlet Issue" at bounding box center [235, 70] width 168 height 7
paste input "48700-1"
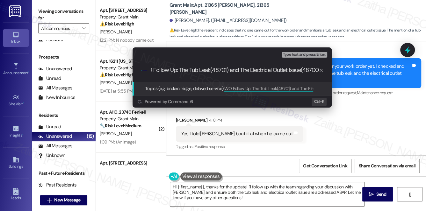
type input "WO Follow Up: The Tub Leak(48701) and The Electrical Outlet Issue(48700)"
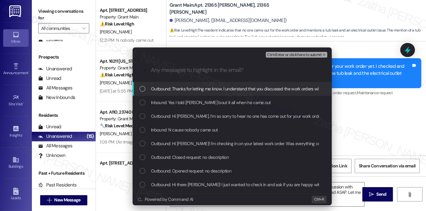
scroll to position [0, 0]
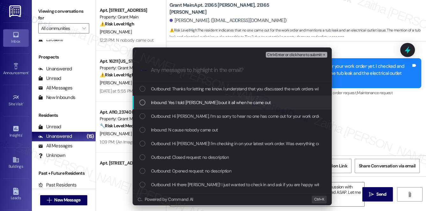
click at [271, 102] on div "Inbound: Yes I told Aaron bout it all when he came out" at bounding box center [233, 102] width 187 height 7
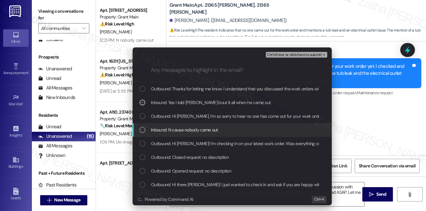
click at [230, 132] on div "Inbound: N cause nobody came out" at bounding box center [233, 130] width 187 height 7
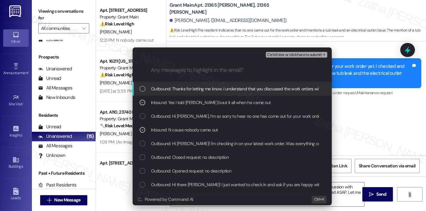
click at [293, 57] on button "Ctrl+Enter or click here to submit" at bounding box center [297, 55] width 62 height 6
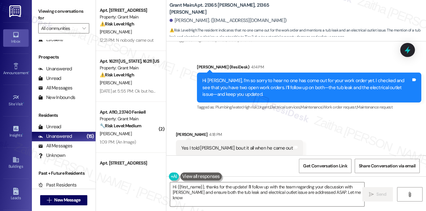
scroll to position [1453, 0]
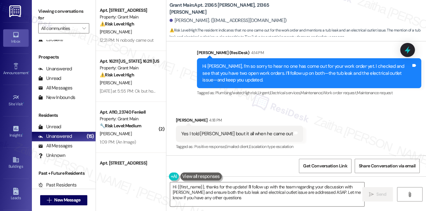
type textarea "Hi {{first_name}}, thanks for the update! I'll follow up with the team regardin…"
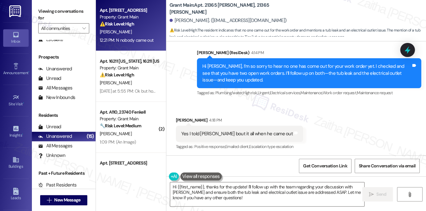
click at [147, 31] on div "K. Camble" at bounding box center [129, 32] width 60 height 8
type textarea "Hi {{first_name}}, thanks for the update! I'll follow up with the team regardin…"
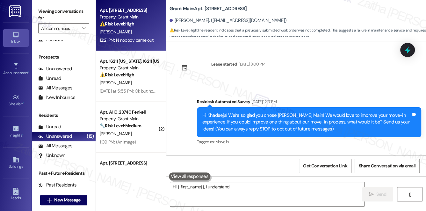
scroll to position [2101, 0]
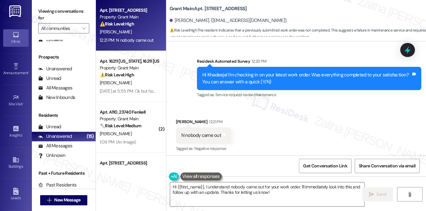
click at [228, 7] on b "Grant Main: Apt. 1 Lower, 17195 Northlawn St." at bounding box center [208, 8] width 77 height 7
copy b "17195"
click at [175, 187] on textarea "Hi {{first_name}}, I understand nobody came out for your work order. I'll immed…" at bounding box center [267, 195] width 195 height 24
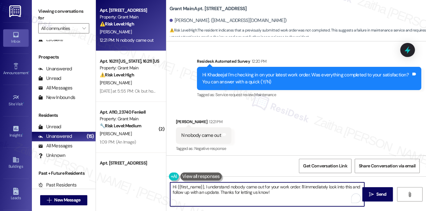
click at [175, 187] on textarea "Hi {{first_name}}, I understand nobody came out for your work order. I'll immed…" at bounding box center [267, 195] width 195 height 24
click at [256, 187] on textarea "Thank you for letting me know, {{first_name}}, I understand nobody came out for…" at bounding box center [267, 195] width 195 height 24
click at [182, 191] on textarea "Thank you for letting me know, {{first_name}}. I understand nobody came out for…" at bounding box center [267, 195] width 195 height 24
click at [192, 192] on textarea "Thank you for letting me know, {{first_name}}. I understand nobody came out for…" at bounding box center [267, 195] width 195 height 24
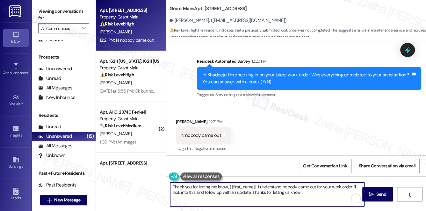
click at [192, 192] on textarea "Thank you for letting me know, {{first_name}}. I understand nobody came out for…" at bounding box center [267, 195] width 195 height 24
click at [209, 191] on textarea "Thank you for letting me know, {{first_name}}. I understand nobody came out for…" at bounding box center [267, 195] width 195 height 24
drag, startPoint x: 295, startPoint y: 192, endPoint x: 350, endPoint y: 191, distance: 54.8
click at [350, 191] on textarea "Thank you for letting me know, {{first_name}}. I understand nobody came out for…" at bounding box center [267, 195] width 195 height 24
type textarea "Thank you for letting me know, {{first_name}}. I understand nobody came out for…"
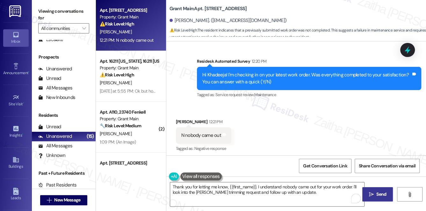
drag, startPoint x: 383, startPoint y: 196, endPoint x: 370, endPoint y: 185, distance: 16.9
click at [383, 196] on span "Send" at bounding box center [382, 194] width 10 height 7
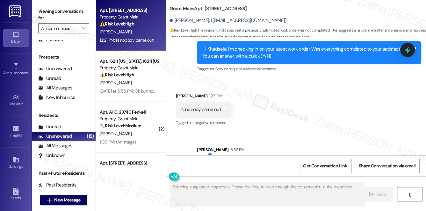
scroll to position [2152, 0]
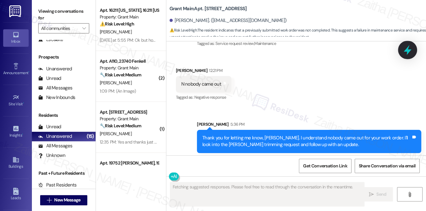
click at [412, 51] on icon at bounding box center [407, 50] width 11 height 11
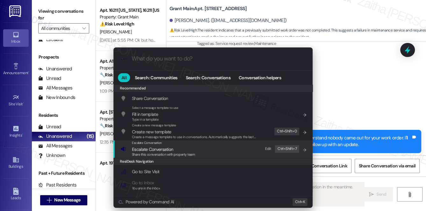
click at [153, 150] on span "Escalate Conversation" at bounding box center [152, 150] width 41 height 6
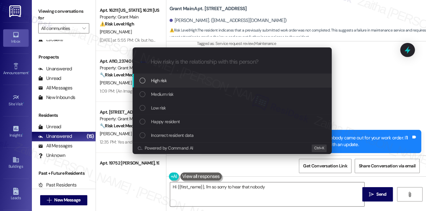
click at [170, 97] on span "Medium risk" at bounding box center [162, 94] width 22 height 7
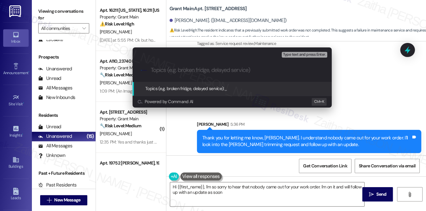
click at [178, 74] on div ".cls-1{fill:#0a055f;}.cls-2{fill:#0cc4c4;} resideskLogoBlueOrange" at bounding box center [232, 70] width 199 height 23
type textarea "Hi {{first_name}}, I'm so sorry to hear that nobody came out for your work orde…"
click at [186, 70] on input "Topics (e.g. broken fridge, delayed service)" at bounding box center [237, 70] width 173 height 7
paste input "#48867"
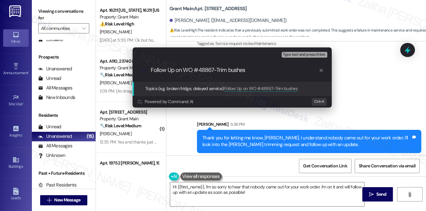
click at [227, 68] on input "Follow Up on WO #48867-Trim bushes" at bounding box center [235, 70] width 168 height 7
type input "Follow Up on WO #48867-Trim the backyard bushes"
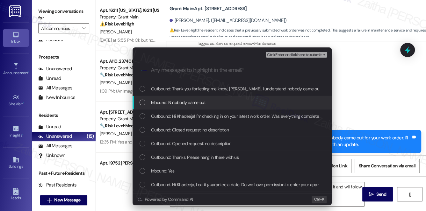
click at [226, 102] on div "Inbound: N nobody came out" at bounding box center [233, 102] width 187 height 7
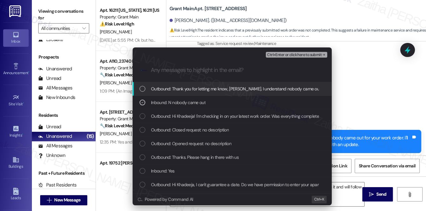
click at [286, 54] on span "Ctrl+Enter or click here to submit" at bounding box center [294, 55] width 55 height 4
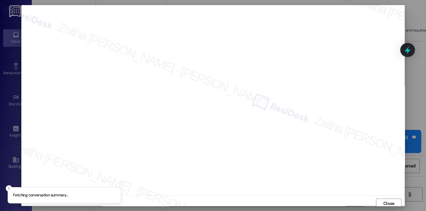
scroll to position [3, 0]
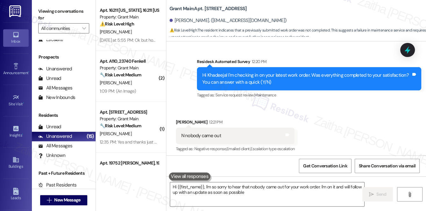
type textarea "Hi {{first_name}}, I'm so sorry to hear that nobody came out for your work orde…"
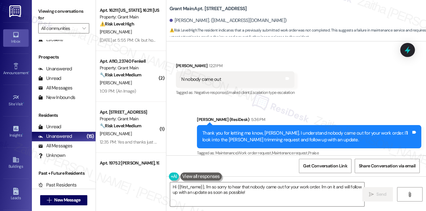
scroll to position [2161, 0]
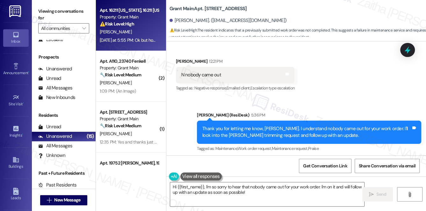
click at [141, 28] on div "[PERSON_NAME]" at bounding box center [129, 32] width 60 height 8
type textarea "Hi {{first_name}}, I'm so sorry to hear that nobody came out for your work orde…"
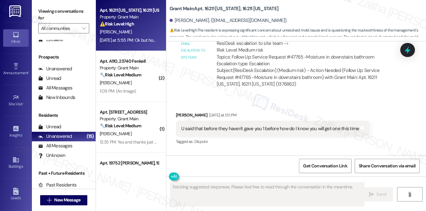
scroll to position [2331, 0]
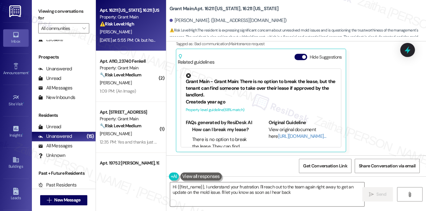
type textarea "Hi {{first_name}}, I understand your frustration. I'll reach out to the team ag…"
click at [295, 56] on button "Hide Suggestions" at bounding box center [301, 57] width 13 height 6
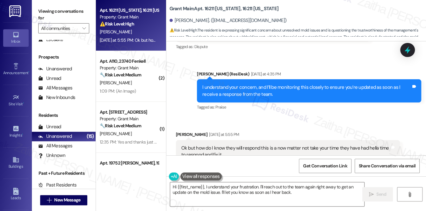
scroll to position [2247, 0]
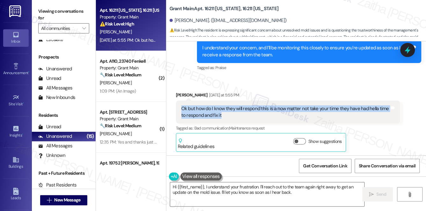
drag, startPoint x: 181, startPoint y: 107, endPoint x: 224, endPoint y: 112, distance: 43.7
click at [224, 112] on div "Ok but how do I know they will respond this is a now matter not take your time …" at bounding box center [285, 113] width 209 height 14
copy div "Ok but how do I know they will respond this is a now matter not take your time …"
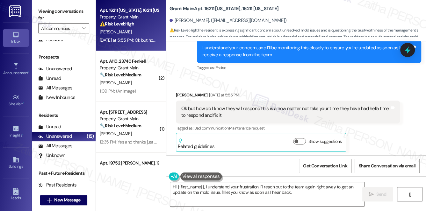
click at [281, 81] on div "Received via SMS Chiquita Brann Yesterday at 5:55 PM Ok but how do I know they …" at bounding box center [296, 117] width 260 height 80
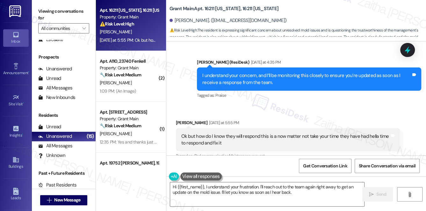
scroll to position [2189, 0]
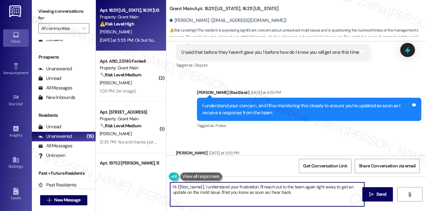
drag, startPoint x: 173, startPoint y: 187, endPoint x: 321, endPoint y: 194, distance: 149.1
click at [321, 195] on textarea "Hi {{first_name}}, I understand your frustration. I'll reach out to the team ag…" at bounding box center [267, 195] width 195 height 24
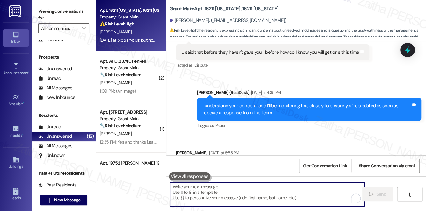
paste textarea "I’m sorry this has taken so long. I’ve already followed up with the team and st…"
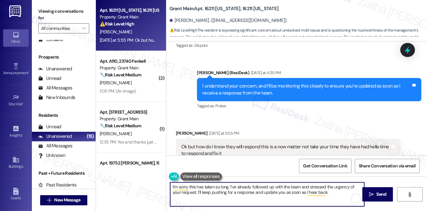
scroll to position [2247, 0]
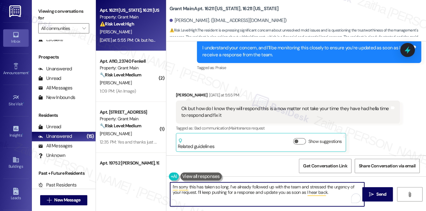
click at [180, 93] on div "Chiquita Brann Yesterday at 5:55 PM" at bounding box center [288, 96] width 224 height 9
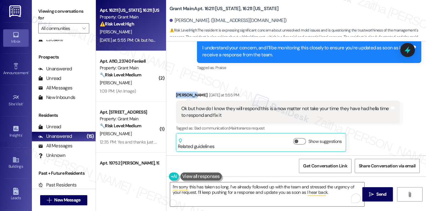
click at [180, 93] on div "Chiquita Brann Yesterday at 5:55 PM" at bounding box center [288, 96] width 224 height 9
copy div "Chiquita"
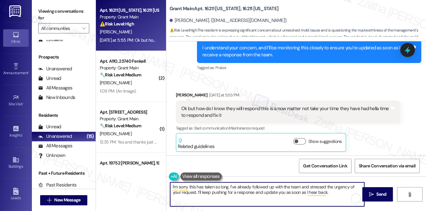
click at [230, 189] on textarea "I’m sorry this has taken so long. I’ve already followed up with the team and st…" at bounding box center [267, 195] width 195 height 24
paste textarea "Chiquita"
type textarea "I’m sorry this has taken so [PERSON_NAME]. I’ve already followed up with the te…"
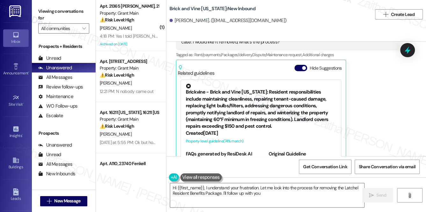
scroll to position [5256, 0]
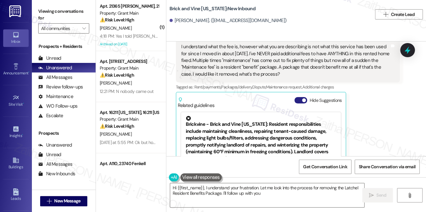
click at [297, 103] on button "Hide Suggestions" at bounding box center [301, 100] width 13 height 6
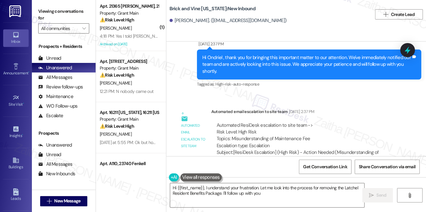
scroll to position [5317, 0]
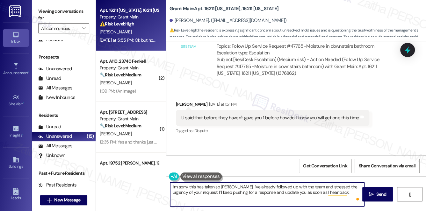
scroll to position [2102, 0]
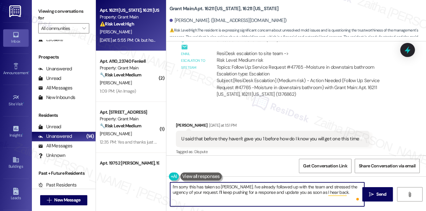
type textarea "I’m sorry this has taken so [PERSON_NAME]. I’ve already followed up with the te…"
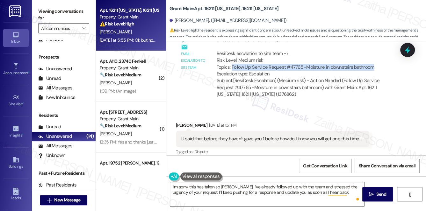
drag, startPoint x: 231, startPoint y: 66, endPoint x: 374, endPoint y: 67, distance: 143.2
click at [374, 67] on div "ResiDesk escalation to site team -> Risk Level: Medium risk Topics: Follow Up: …" at bounding box center [306, 63] width 178 height 27
copy div "Follow Up: Service Request #47765 -Moisture in downstairs bathroom"
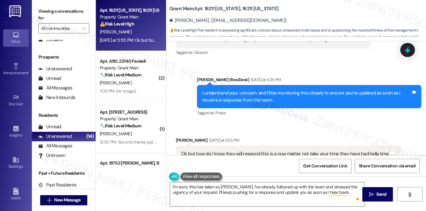
scroll to position [2247, 0]
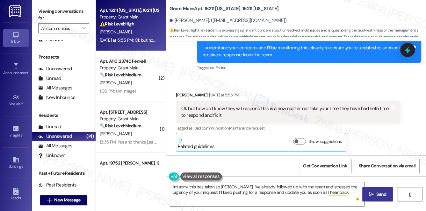
click at [374, 194] on span " Send" at bounding box center [378, 194] width 20 height 7
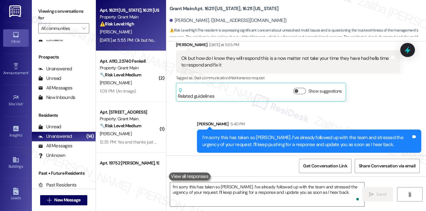
scroll to position [2298, 0]
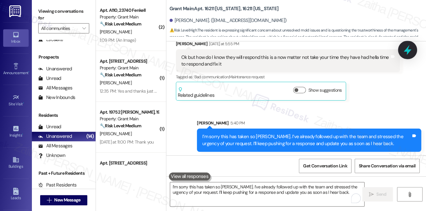
click at [406, 53] on icon at bounding box center [407, 50] width 11 height 11
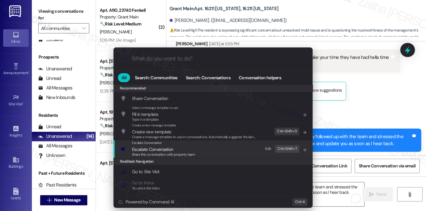
click at [166, 152] on div "Share this conversation with property team" at bounding box center [163, 155] width 63 height 6
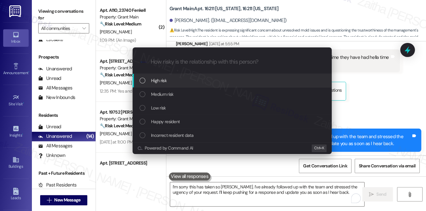
click at [176, 84] on div "High risk" at bounding box center [232, 81] width 199 height 14
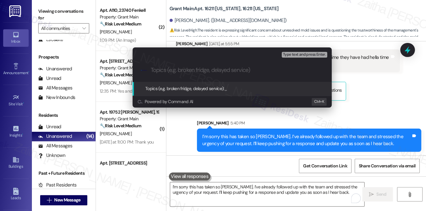
paste input "Follow Up: Service Request #47765 -Moisture in downstairs bathroom"
type input "Follow Up: Service Request #47765 -Moisture in downstairs bathroom"
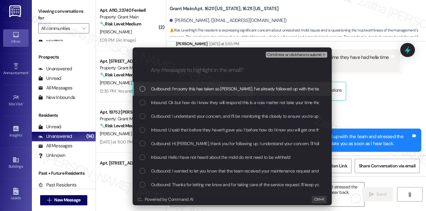
scroll to position [0, 0]
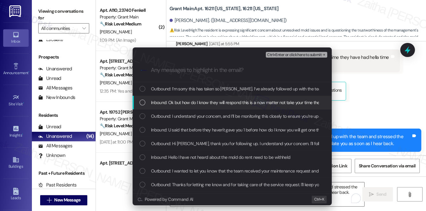
click at [196, 102] on span "Inbound: Ok but how do I know they will respond this is a now matter not take y…" at bounding box center [274, 102] width 246 height 7
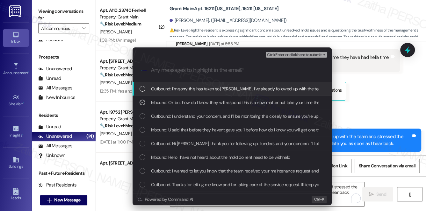
click at [294, 54] on span "Ctrl+Enter or click here to submit" at bounding box center [294, 55] width 55 height 4
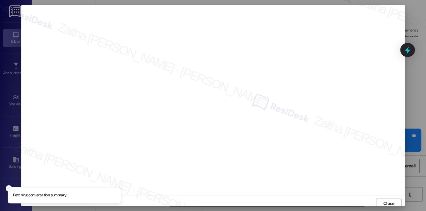
scroll to position [3, 0]
click at [385, 198] on span "Close" at bounding box center [389, 201] width 11 height 7
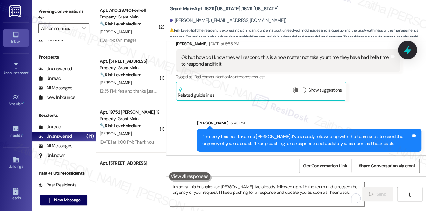
click at [406, 56] on div at bounding box center [407, 50] width 19 height 18
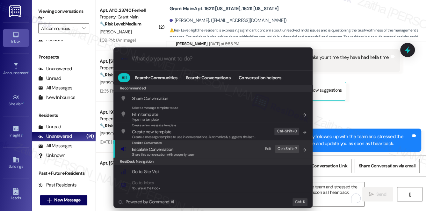
click at [153, 150] on span "Escalate Conversation" at bounding box center [152, 150] width 41 height 6
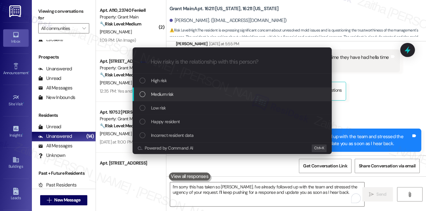
click at [177, 94] on div "Medium risk" at bounding box center [233, 94] width 187 height 7
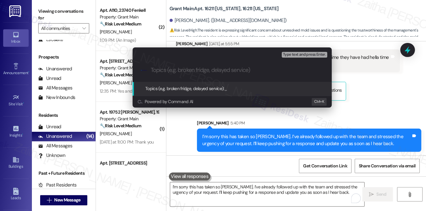
paste input "Follow Up: Service Request #47765 -Moisture in downstairs bathroom"
type input "Follow Up: Service Request #47765 -Moisture in downstairs bathroom"
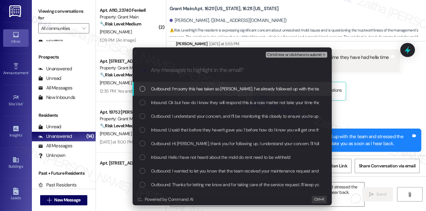
scroll to position [0, 0]
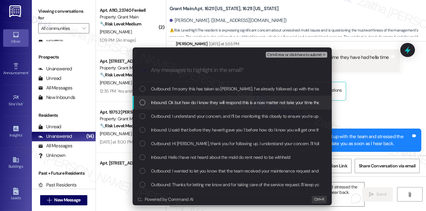
click at [184, 97] on div "Inbound: Ok but how do I know they will respond this is a now matter not take y…" at bounding box center [232, 103] width 199 height 14
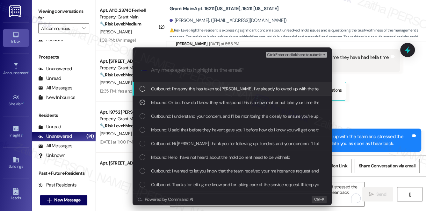
click at [277, 57] on button "Ctrl+Enter or click here to submit" at bounding box center [297, 55] width 62 height 6
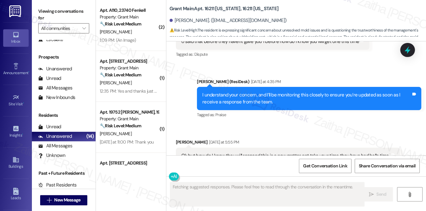
scroll to position [2331, 0]
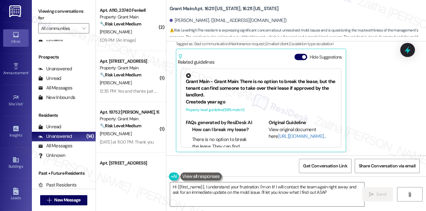
type textarea "Hi {{first_name}}, I understand your frustration. I'm on it! I will contact the…"
click at [145, 37] on div "1:09 PM: (An Image) 1:09 PM: (An Image)" at bounding box center [129, 40] width 60 height 8
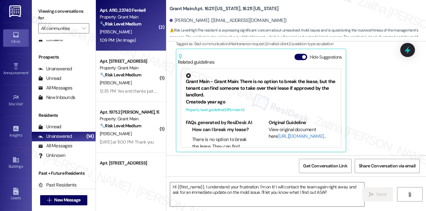
type textarea "Fetching suggested responses. Please feel free to read through the conversation…"
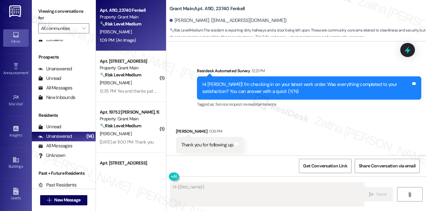
scroll to position [3533, 0]
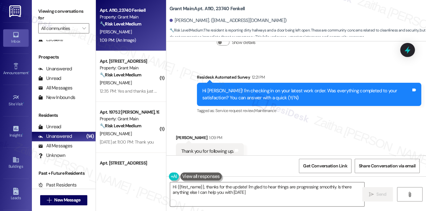
type textarea "Hi {{first_name}}, thanks for the update! I'm glad to hear things are progressi…"
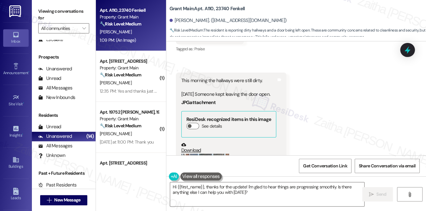
scroll to position [3706, 0]
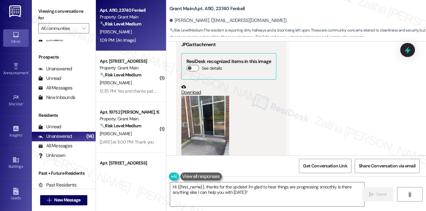
click at [185, 120] on button "Zoom image" at bounding box center [205, 128] width 48 height 64
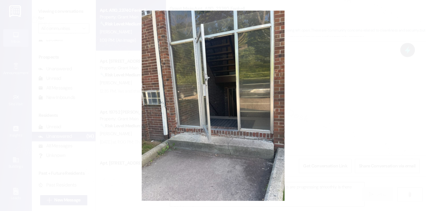
click at [382, 81] on button "Unzoom image" at bounding box center [213, 105] width 426 height 211
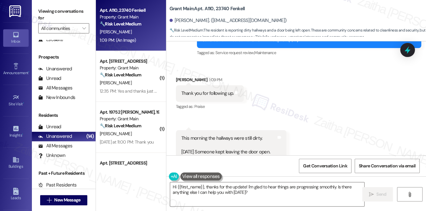
scroll to position [3620, 0]
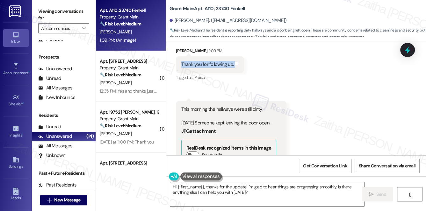
drag, startPoint x: 178, startPoint y: 61, endPoint x: 250, endPoint y: 65, distance: 72.2
click at [250, 65] on div "Received via SMS [PERSON_NAME] 1:09 PM Thank you for following up. Tags and not…" at bounding box center [296, 153] width 260 height 241
copy div "Thank you for following up. Tags and notes"
drag, startPoint x: 181, startPoint y: 103, endPoint x: 275, endPoint y: 121, distance: 95.7
click at [275, 121] on div "This morning the hallways were still dirty. [DATE] Someone kept leaving the doo…" at bounding box center [228, 116] width 95 height 20
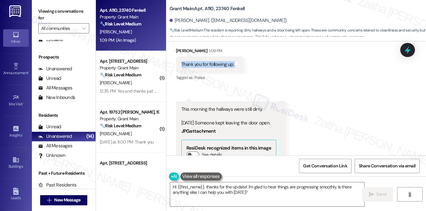
copy div "This morning the hallways were still dirty. [DATE] Someone kept leaving the doo…"
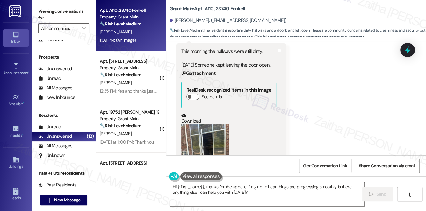
scroll to position [3735, 0]
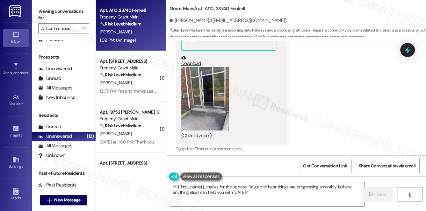
click at [209, 95] on button "Zoom image" at bounding box center [205, 99] width 48 height 64
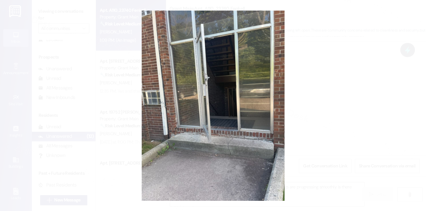
click at [385, 65] on button "Unzoom image" at bounding box center [213, 105] width 426 height 211
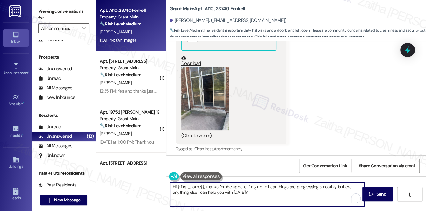
drag, startPoint x: 173, startPoint y: 186, endPoint x: 250, endPoint y: 195, distance: 77.9
click at [250, 195] on textarea "Hi {{first_name}}, thanks for the update! I'm glad to hear things are progressi…" at bounding box center [267, 195] width 195 height 24
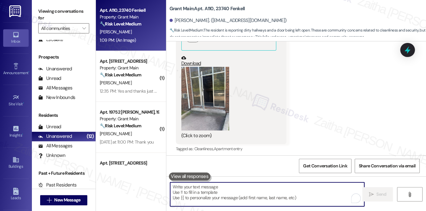
paste textarea "Thank you for sending the photo, {{first_name}}"
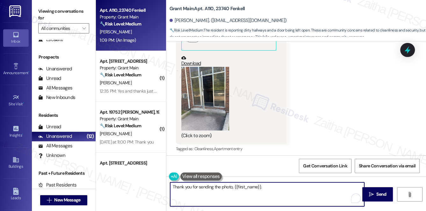
paste textarea "I’m sorry to hear the hallways were still dirty this morning, and I’ll relay th…"
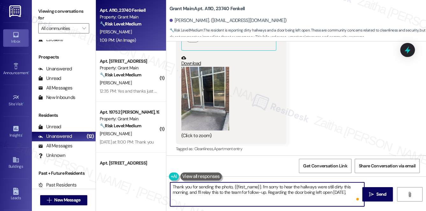
paste textarea "Could you let us know how often this has been happening"
click at [199, 198] on textarea "Thank you for sending the photo, {{first_name}}. I’m sorry to hear the hallways…" at bounding box center [267, 195] width 195 height 24
drag, startPoint x: 180, startPoint y: 202, endPoint x: 180, endPoint y: 195, distance: 7.0
click at [180, 201] on textarea "Thank you for sending the photo, {{first_name}}. I’m sorry to hear the hallways…" at bounding box center [267, 195] width 195 height 24
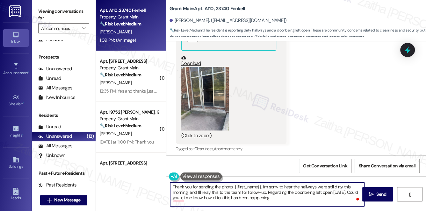
click at [180, 196] on textarea "Thank you for sending the photo, {{first_name}}. I’m sorry to hear the hallways…" at bounding box center [267, 195] width 195 height 24
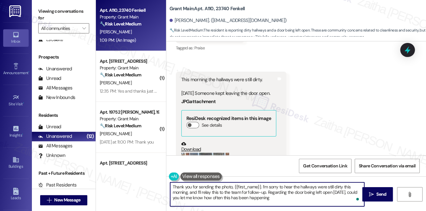
scroll to position [3648, 0]
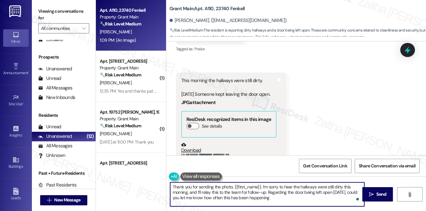
click at [178, 192] on textarea "Thank you for sending the photo, {{first_name}}. I’m sorry to hear the hallways…" at bounding box center [267, 195] width 195 height 24
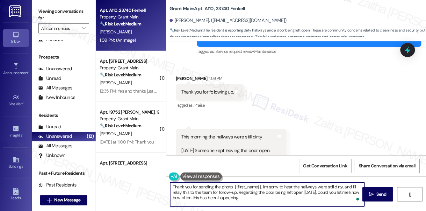
scroll to position [3591, 0]
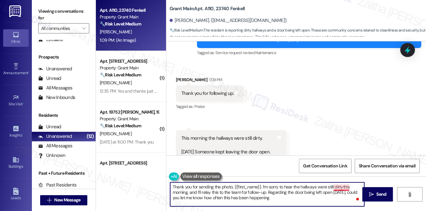
click at [338, 188] on textarea "Thank you for sending the photo, {{first_name}}. I’m sorry to hear the hallways…" at bounding box center [267, 195] width 195 height 24
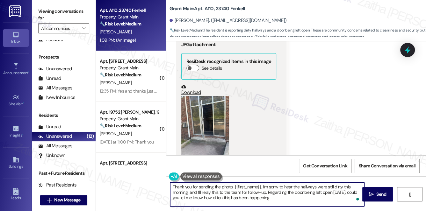
scroll to position [3735, 0]
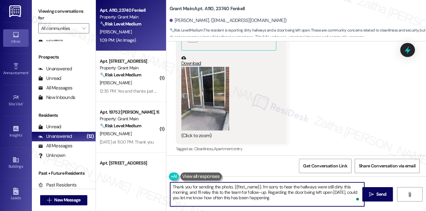
click at [282, 197] on textarea "Thank you for sending the photo, {{first_name}}. I’m sorry to hear the hallways…" at bounding box center [267, 195] width 195 height 24
type textarea "Thank you for sending the photo, {{first_name}}. I’m sorry to hear the hallways…"
click at [378, 192] on span "Send" at bounding box center [382, 194] width 10 height 7
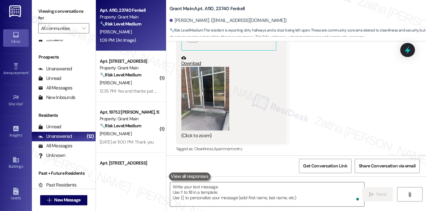
scroll to position [3735, 0]
click at [145, 31] on div "[PERSON_NAME]" at bounding box center [129, 32] width 60 height 8
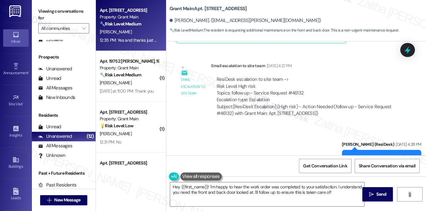
scroll to position [1673, 0]
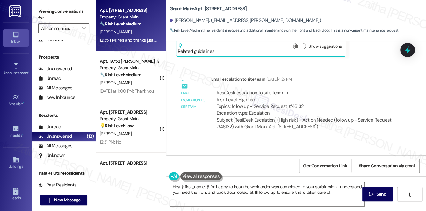
click at [207, 7] on b "Grant Main: Apt. [STREET_ADDRESS]" at bounding box center [208, 8] width 77 height 7
copy b "7466"
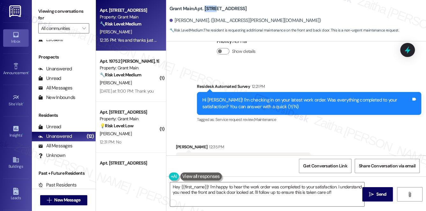
scroll to position [1876, 0]
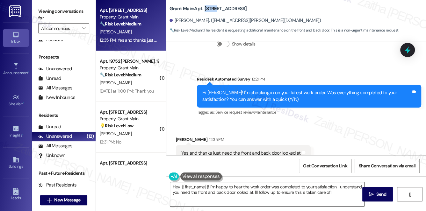
click at [178, 188] on textarea "Hey {{first_name}}! I'm happy to hear the work order was completed to your sati…" at bounding box center [267, 195] width 195 height 24
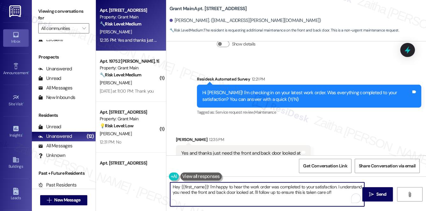
click at [178, 188] on textarea "Hey {{first_name}}! I'm happy to hear the work order was completed to your sati…" at bounding box center [267, 195] width 195 height 24
type textarea "Thank you for confirming, {{first_name}}! I'm happy to hear the work order was …"
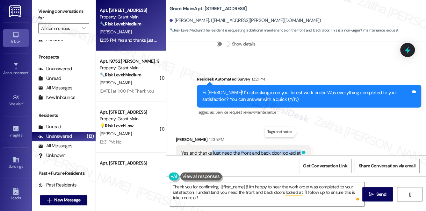
drag, startPoint x: 211, startPoint y: 132, endPoint x: 301, endPoint y: 132, distance: 90.2
click at [301, 145] on div "Yes and thanks just need the front and back door looked at Tags and notes" at bounding box center [243, 153] width 135 height 16
copy div "just need the front and back door looked at Tags and notes"
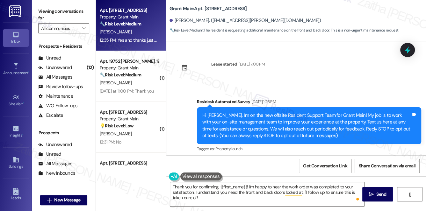
scroll to position [1876, 0]
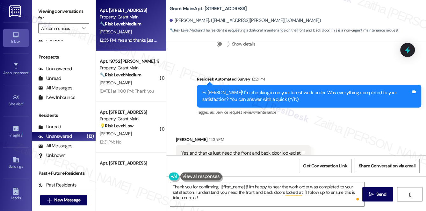
click at [339, 122] on div "Received via SMS [PERSON_NAME] 12:35 PM Yes and thanks just need the front and …" at bounding box center [296, 149] width 260 height 54
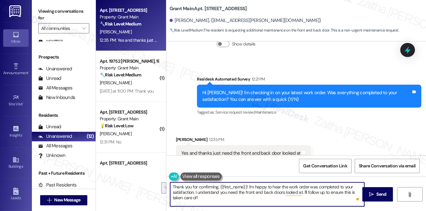
drag, startPoint x: 195, startPoint y: 192, endPoint x: 212, endPoint y: 196, distance: 16.8
click at [212, 196] on textarea "Thank you for confirming, {{first_name}}! I'm happy to hear the work order was …" at bounding box center [267, 195] width 195 height 24
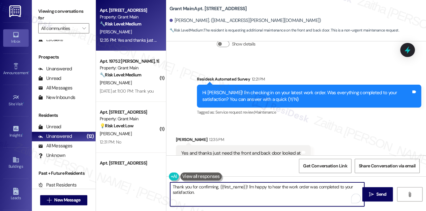
paste textarea "Just to confirm, are you referring to the front and back doors of your unit, or…"
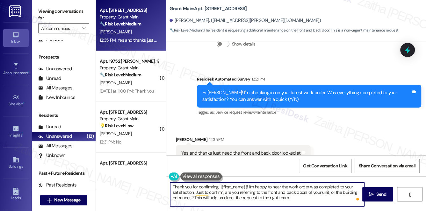
type textarea "Thank you for confirming, {{first_name}}! I'm happy to hear the work order was …"
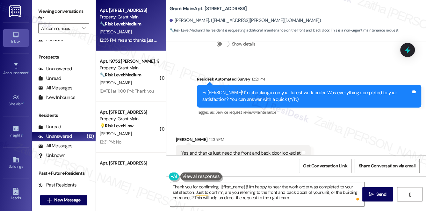
drag, startPoint x: 168, startPoint y: 6, endPoint x: 276, endPoint y: 9, distance: 107.5
click at [276, 9] on div "Grant Main: Apt. [STREET_ADDRESS] [PERSON_NAME]. ([EMAIL_ADDRESS][PERSON_NAME][…" at bounding box center [296, 18] width 260 height 32
copy b "Grant Main: Apt. [STREET_ADDRESS]"
drag, startPoint x: 377, startPoint y: 199, endPoint x: 361, endPoint y: 181, distance: 24.0
click at [378, 198] on button " Send" at bounding box center [378, 194] width 31 height 14
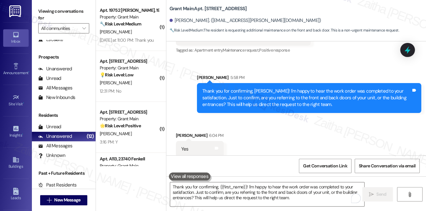
scroll to position [2023, 0]
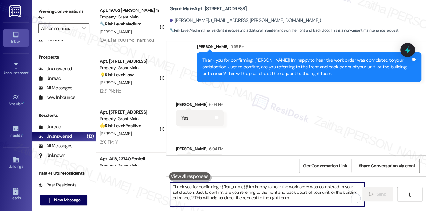
click at [218, 192] on textarea "Thank you for confirming, {{first_name}}! I'm happy to hear the work order was …" at bounding box center [267, 195] width 195 height 24
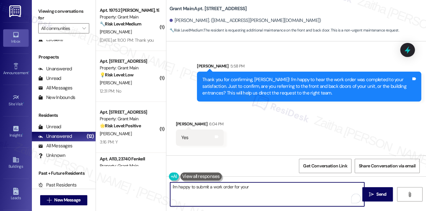
scroll to position [1994, 0]
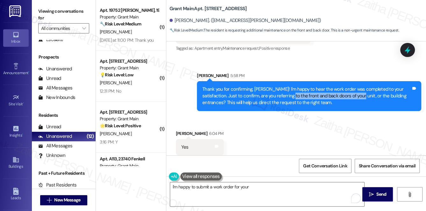
drag, startPoint x: 276, startPoint y: 75, endPoint x: 344, endPoint y: 74, distance: 67.9
click at [344, 86] on div "Thank you for confirming, [PERSON_NAME]! I'm happy to hear the work order was c…" at bounding box center [306, 96] width 209 height 20
copy div "e front and back doors of your unit"
click at [267, 190] on textarea "I'm happy to submit a work order for your" at bounding box center [267, 195] width 195 height 24
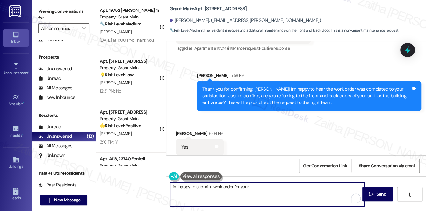
paste textarea "e front and back doors of your unit"
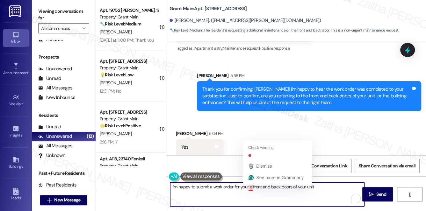
click at [253, 188] on textarea "I'm happy to submit a work order for your e front and back doors of your unit" at bounding box center [267, 195] width 195 height 24
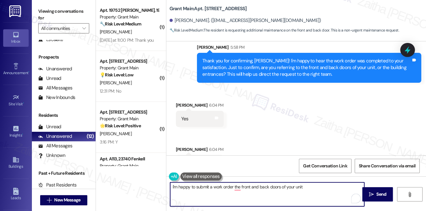
scroll to position [2023, 0]
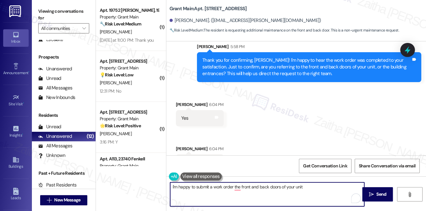
click at [281, 190] on textarea "I'm happy to submit a work order the front and back doors of your unit" at bounding box center [267, 195] width 195 height 24
type textarea "I'm happy to submit a work order the front and back doors and screens of your u…"
drag, startPoint x: 331, startPoint y: 186, endPoint x: 169, endPoint y: 190, distance: 162.0
click at [169, 190] on div "I'm happy to submit a work order the front and back doors and screens of your u…" at bounding box center [264, 194] width 195 height 25
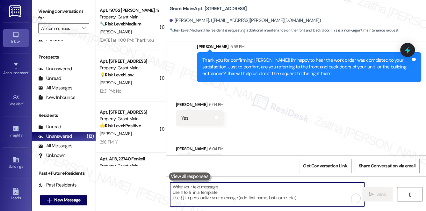
paste textarea "I’m happy to submit a work order for the front and back doors, as well as the s…"
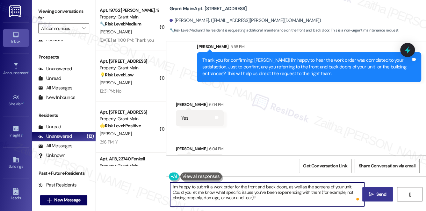
type textarea "I’m happy to submit a work order for the front and back doors, as well as the s…"
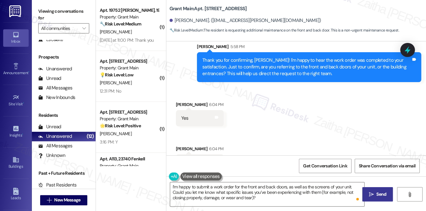
click at [384, 196] on span "Send" at bounding box center [382, 194] width 10 height 7
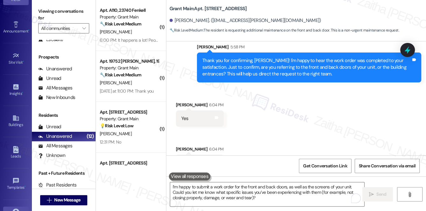
scroll to position [90, 0]
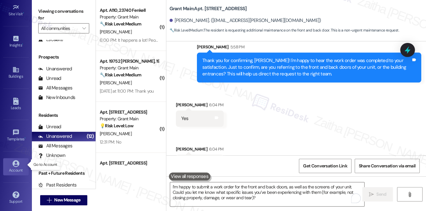
click at [16, 170] on div "Account" at bounding box center [16, 170] width 32 height 6
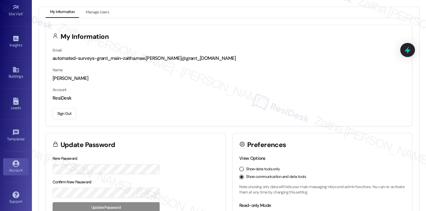
click at [71, 112] on button "Sign Out" at bounding box center [65, 113] width 24 height 11
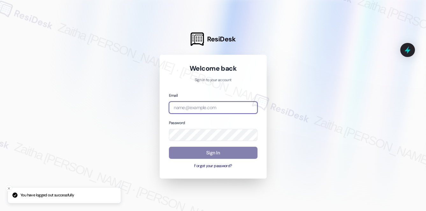
click at [197, 110] on input "email" at bounding box center [213, 108] width 89 height 12
click at [180, 107] on input "rj" at bounding box center [213, 108] width 89 height 12
click at [0, 211] on com-1password-button at bounding box center [0, 211] width 0 height 0
click at [211, 108] on input "rj" at bounding box center [213, 108] width 89 height 12
click at [0, 211] on com-1password-button at bounding box center [0, 211] width 0 height 0
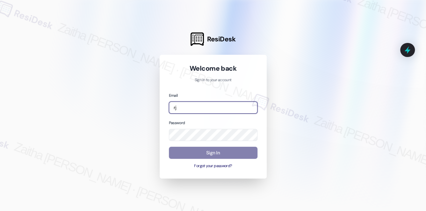
click at [195, 109] on input "rj" at bounding box center [213, 108] width 89 height 12
type input "automated-surveys-rj_group-zaitha.mae.[PERSON_NAME]@rj_[DOMAIN_NAME]"
